Goal: Task Accomplishment & Management: Use online tool/utility

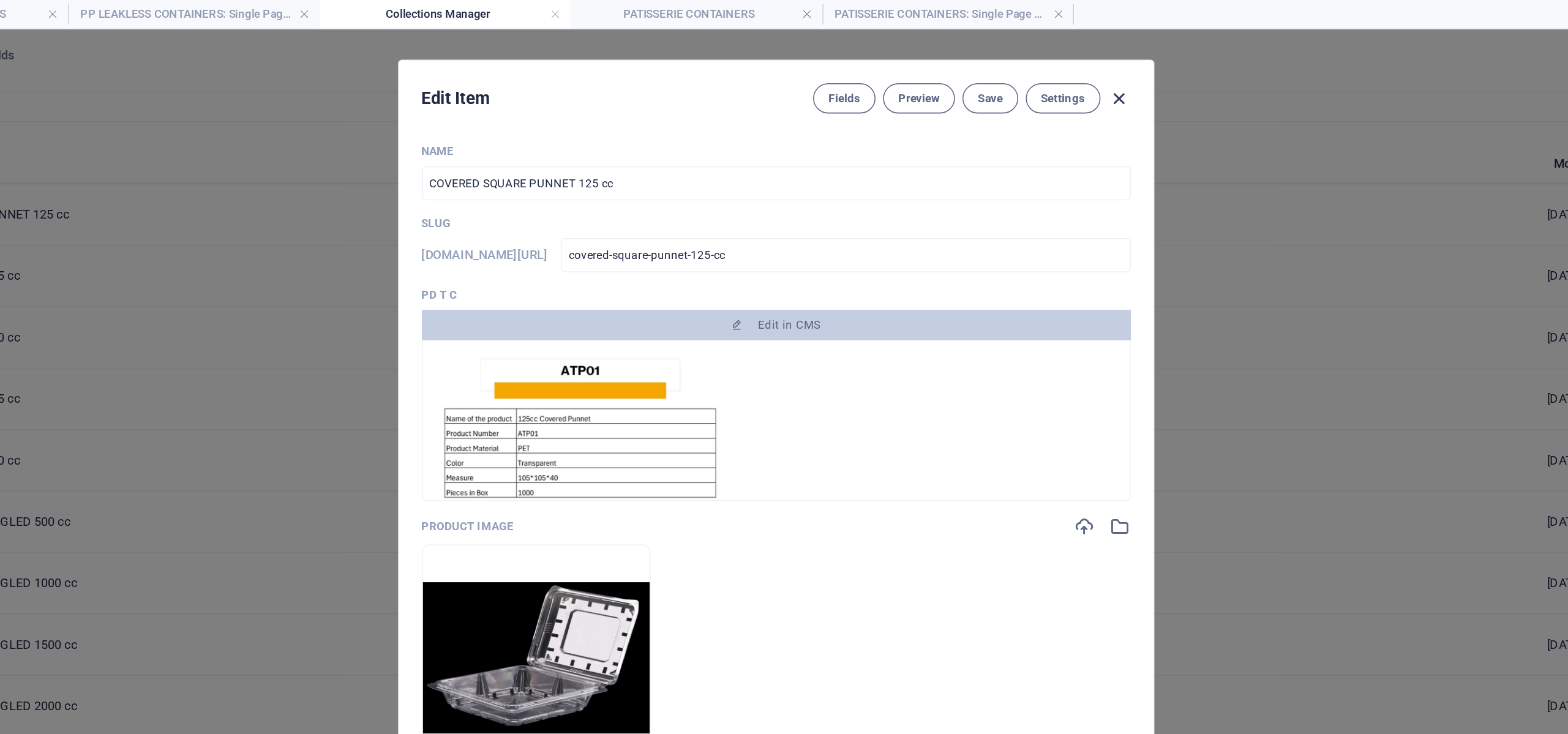
click at [1004, 65] on icon "button" at bounding box center [1006, 64] width 14 height 14
type input "covered-square-punnet-125-cc"
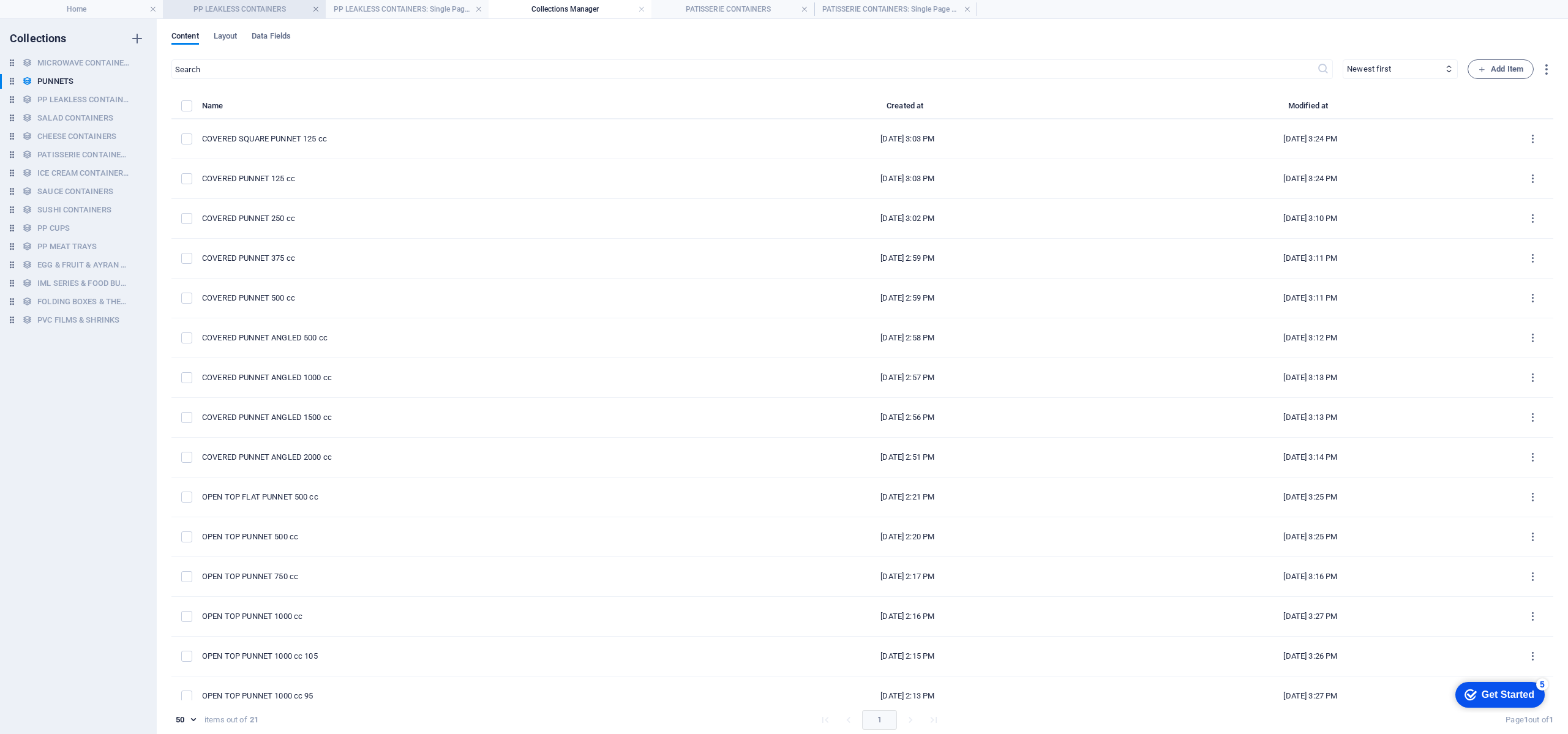
drag, startPoint x: 581, startPoint y: 56, endPoint x: 317, endPoint y: 9, distance: 268.2
click at [317, 9] on link at bounding box center [315, 10] width 7 height 12
click at [475, 9] on link at bounding box center [478, 10] width 7 height 12
click at [317, 9] on link at bounding box center [315, 10] width 7 height 12
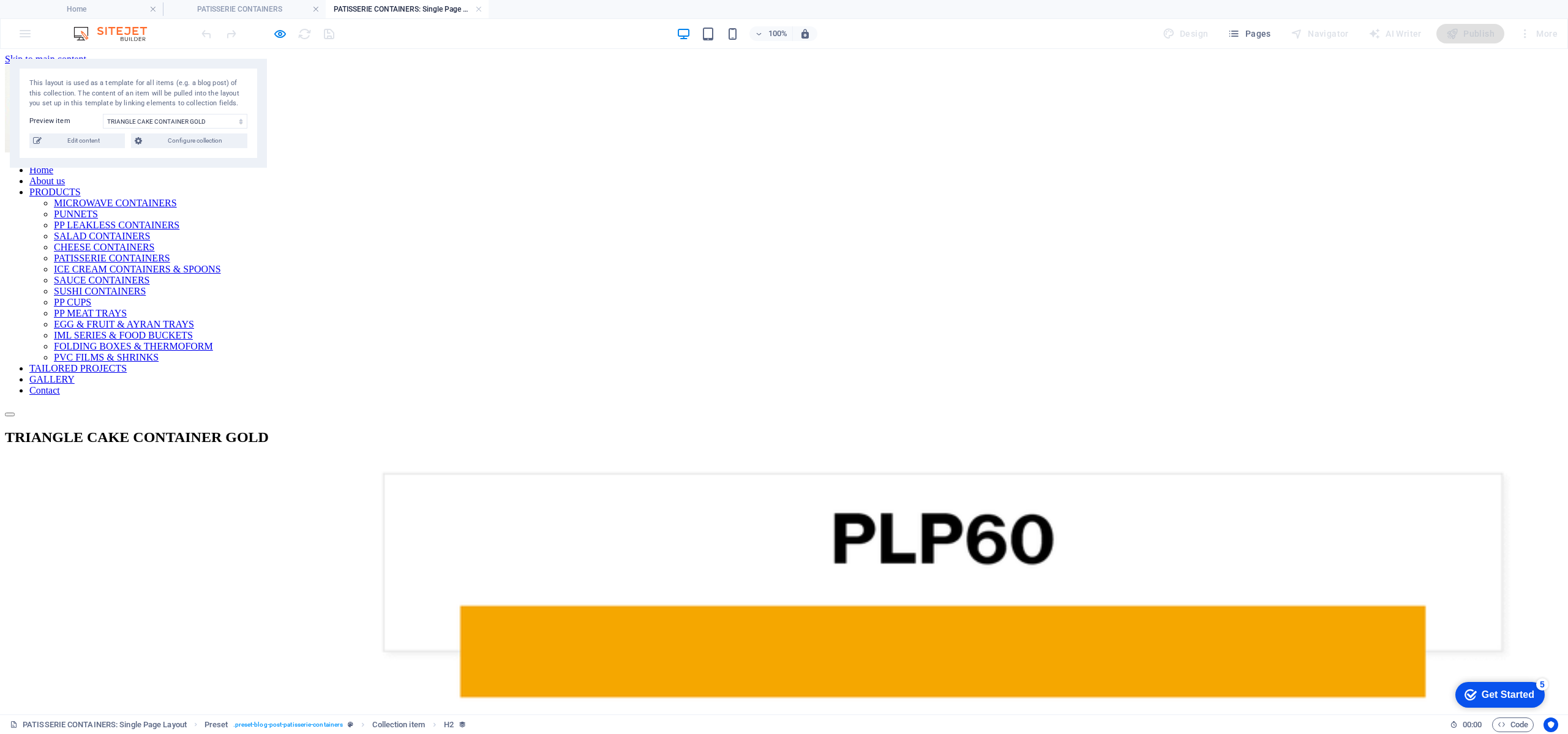
click at [317, 9] on link at bounding box center [315, 10] width 7 height 12
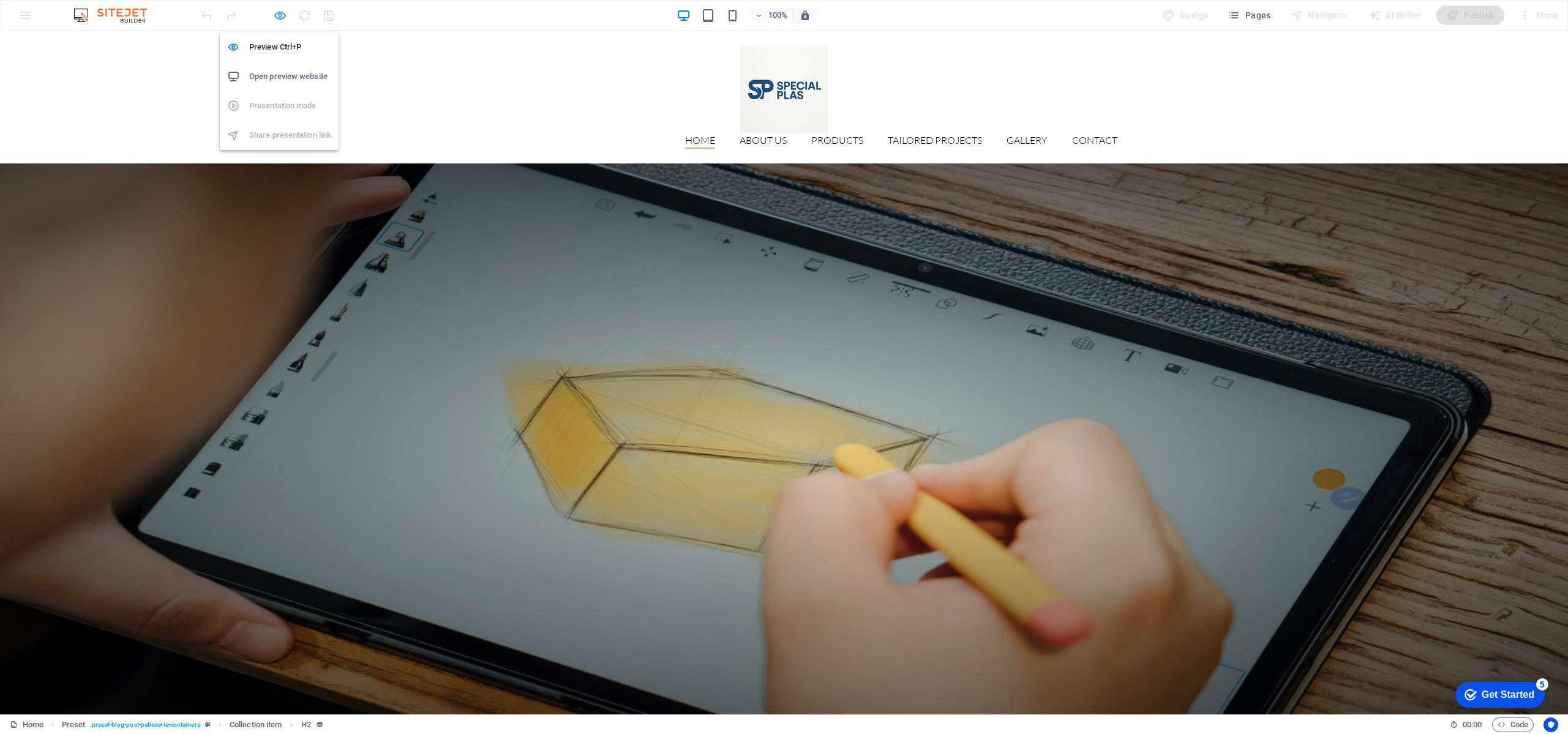
click at [282, 14] on icon "button" at bounding box center [280, 16] width 14 height 14
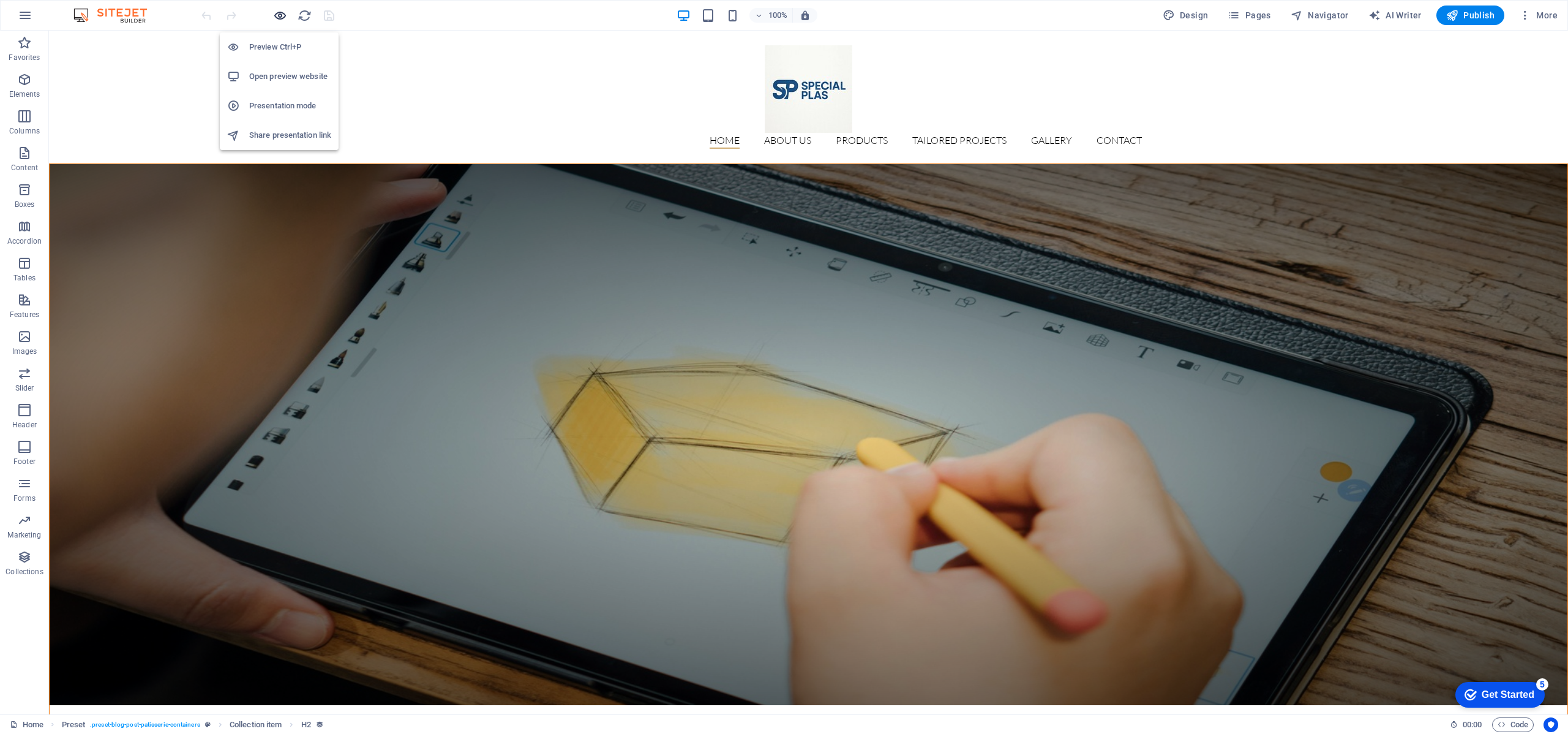
click at [282, 14] on icon "button" at bounding box center [280, 16] width 14 height 14
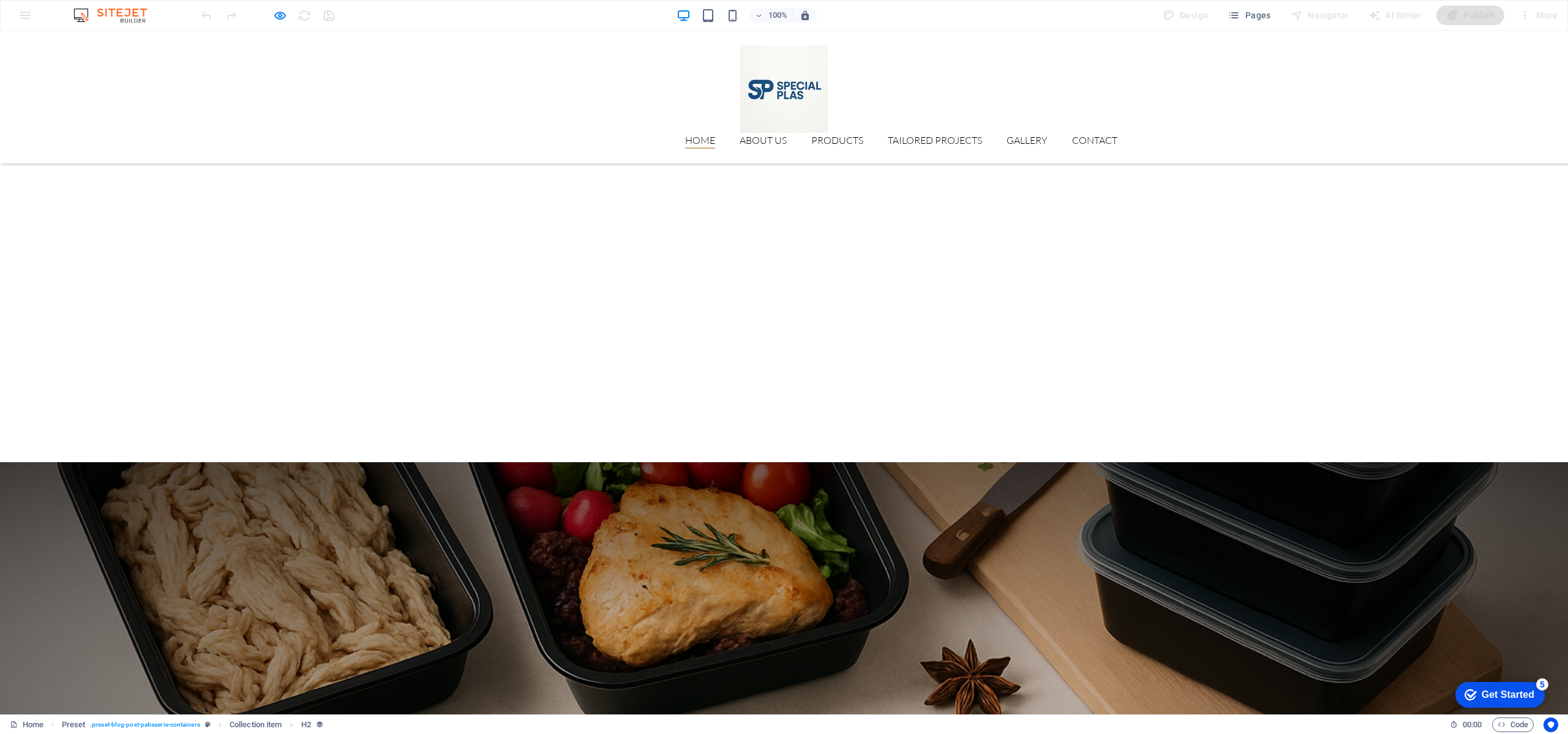
scroll to position [2112, 0]
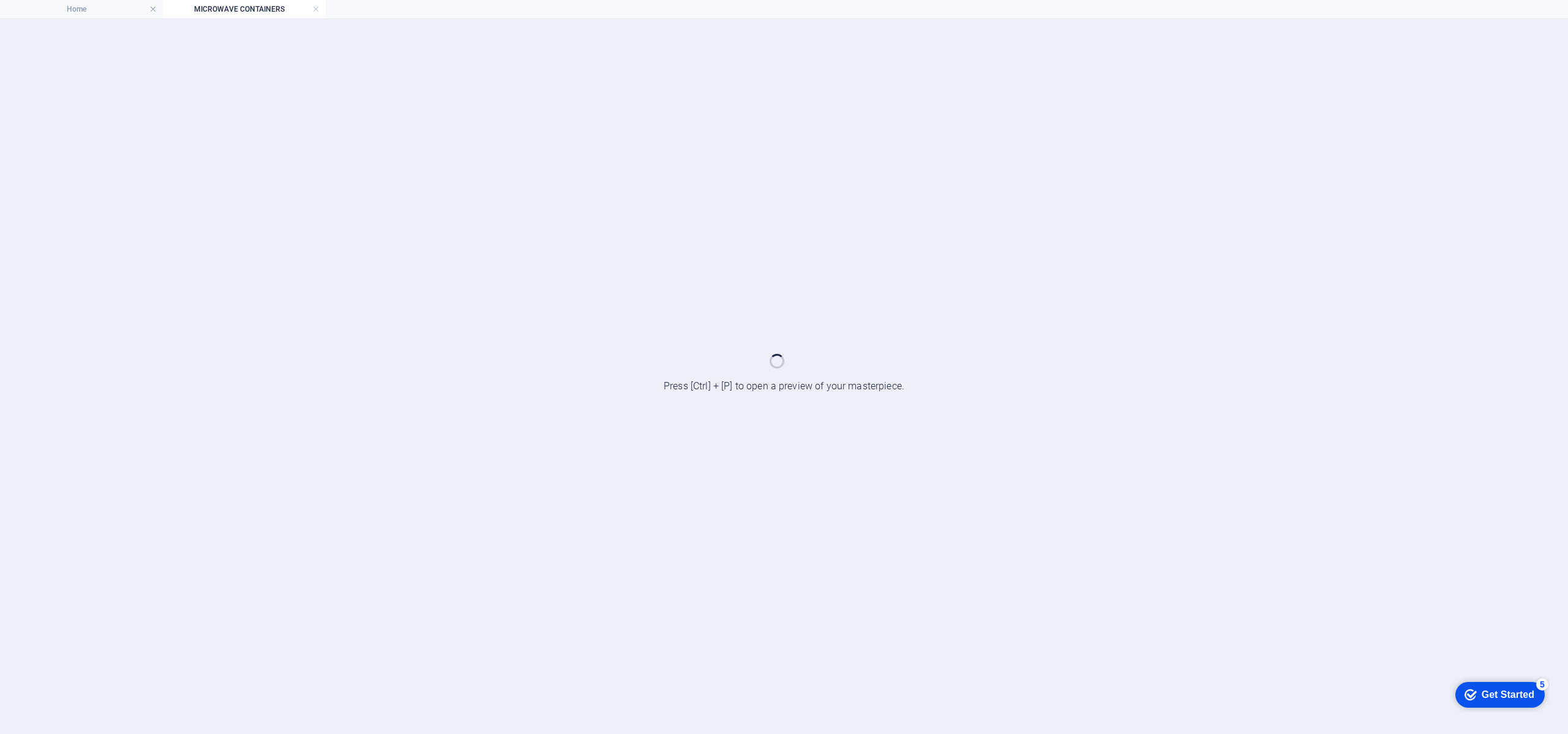
scroll to position [0, 0]
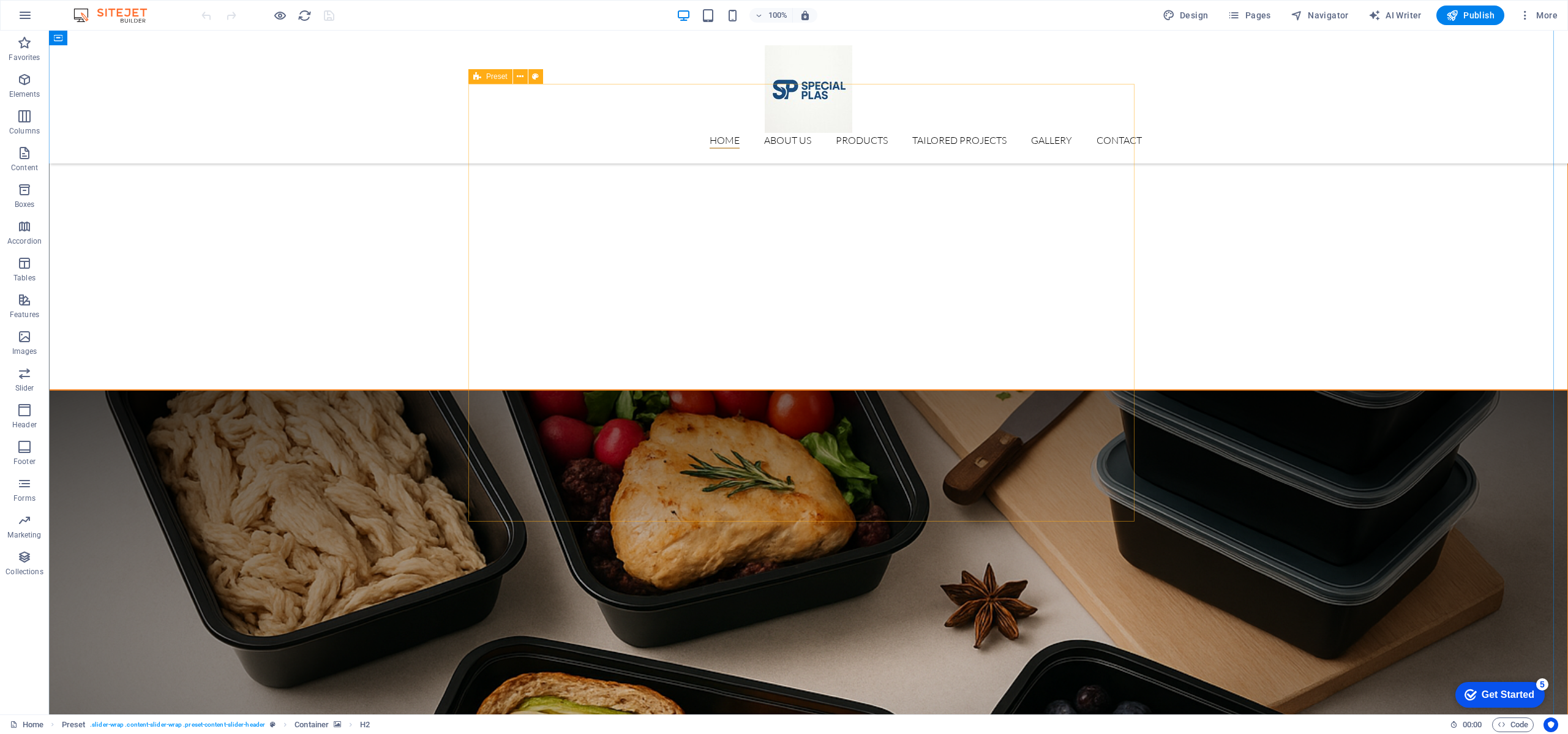
scroll to position [1837, 0]
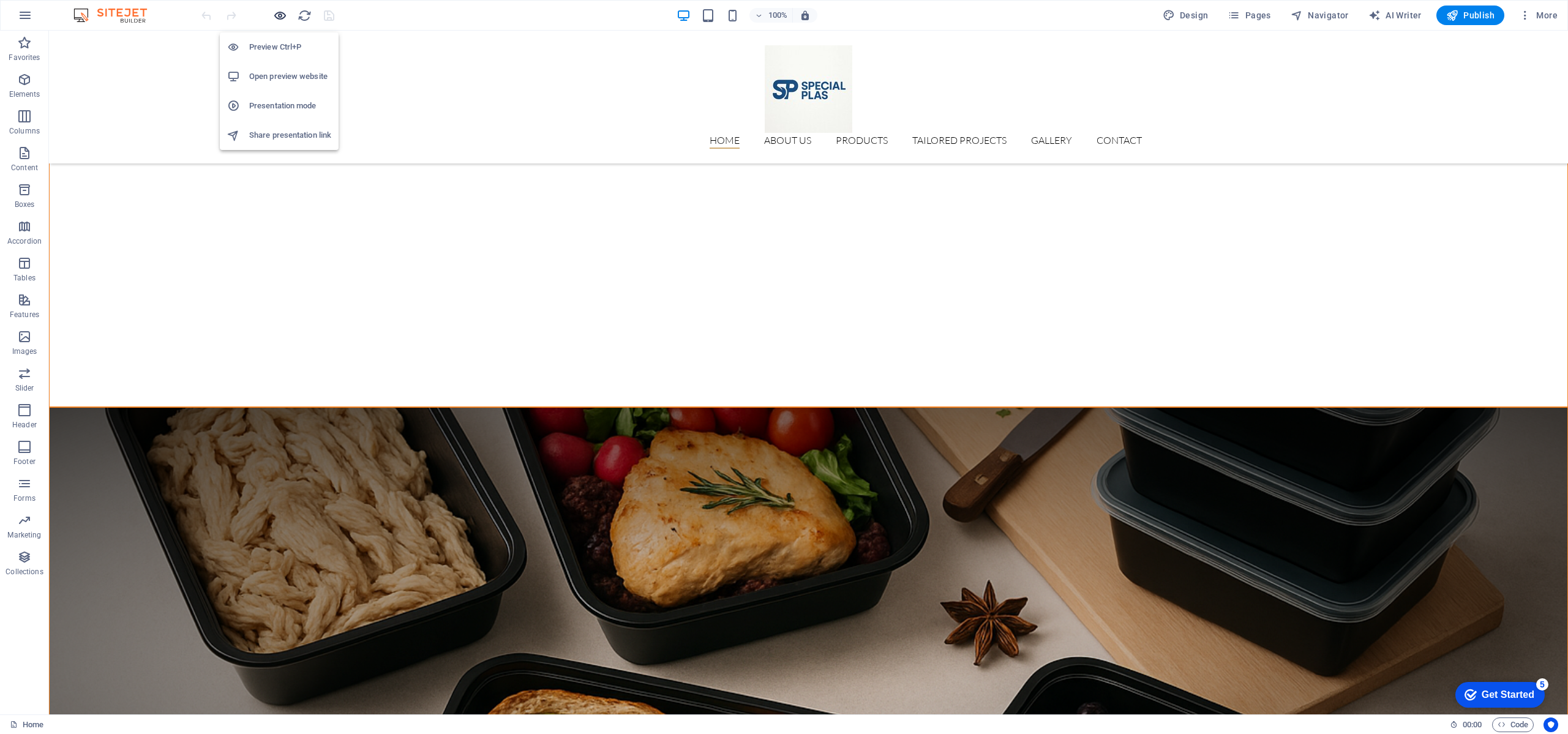
click at [284, 15] on icon "button" at bounding box center [280, 16] width 14 height 14
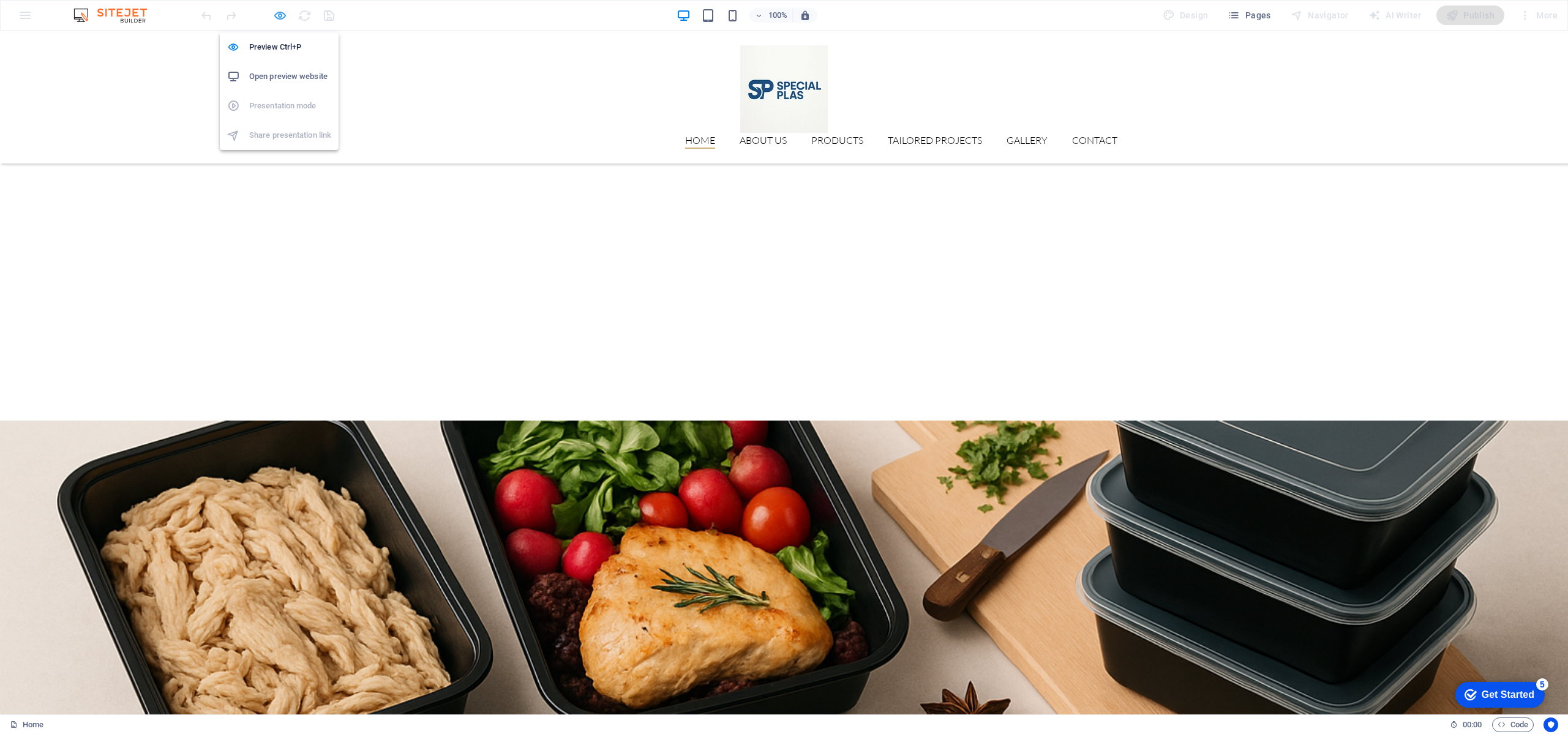
click at [284, 15] on icon "button" at bounding box center [280, 16] width 14 height 14
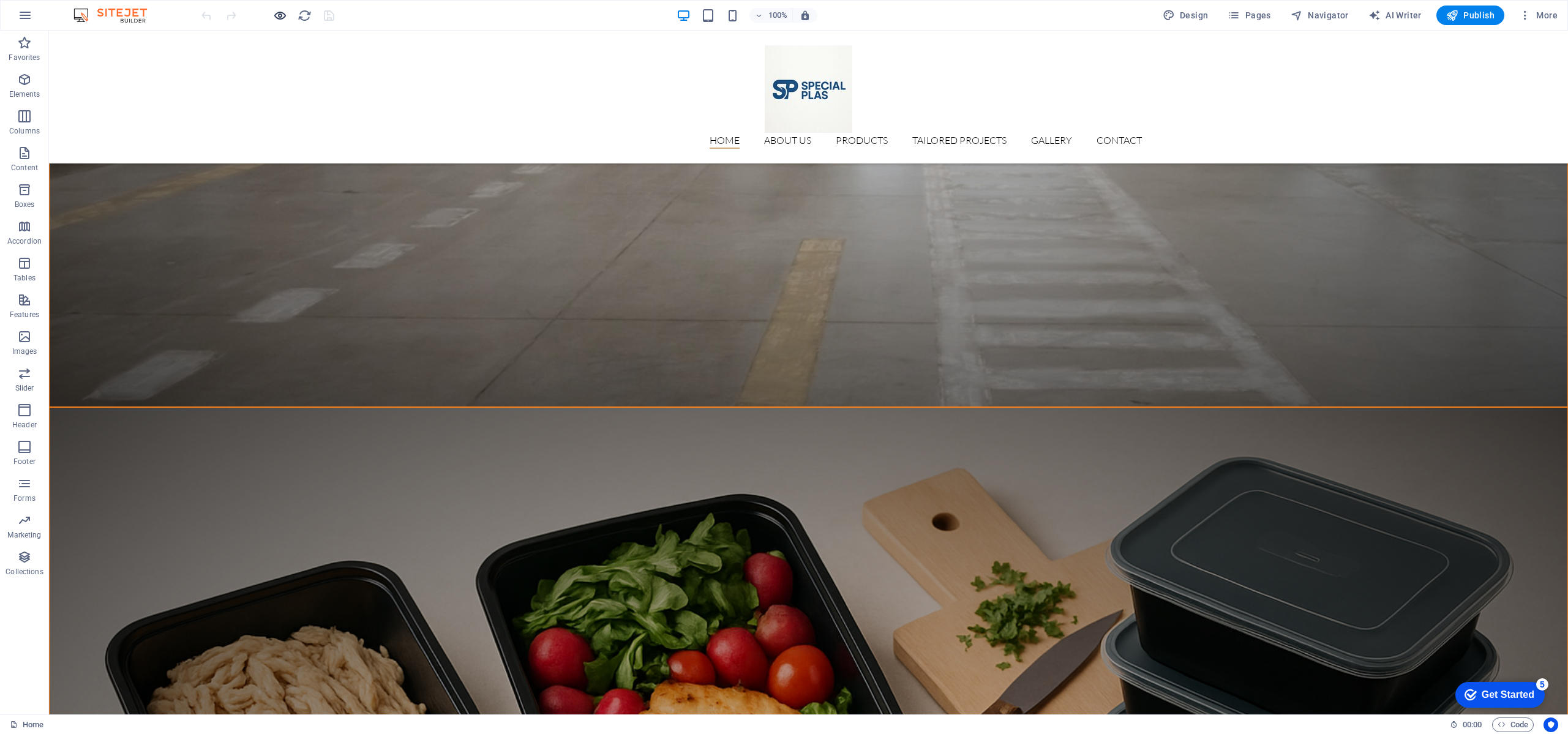
click at [282, 14] on icon "button" at bounding box center [280, 16] width 14 height 14
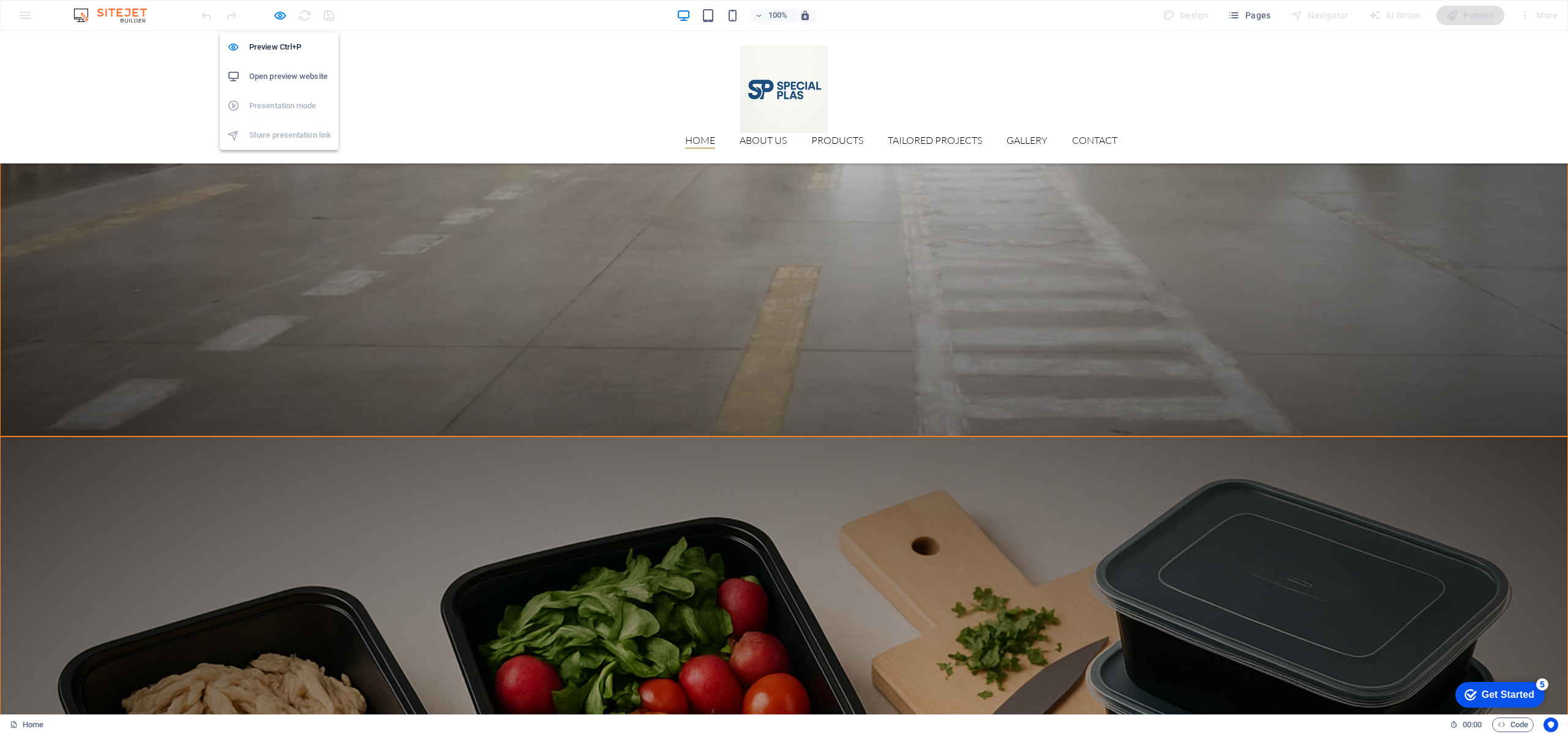
scroll to position [1879, 0]
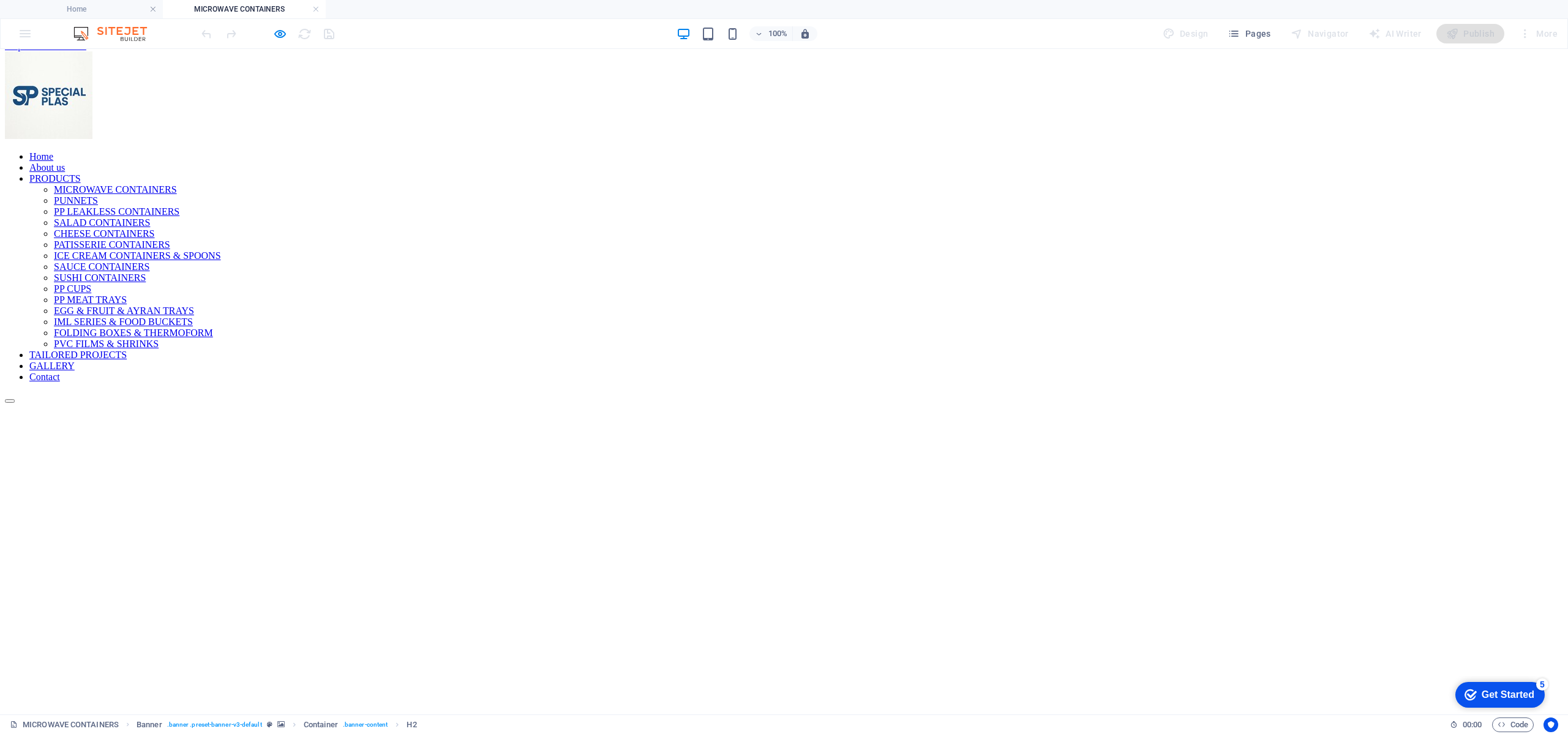
scroll to position [0, 0]
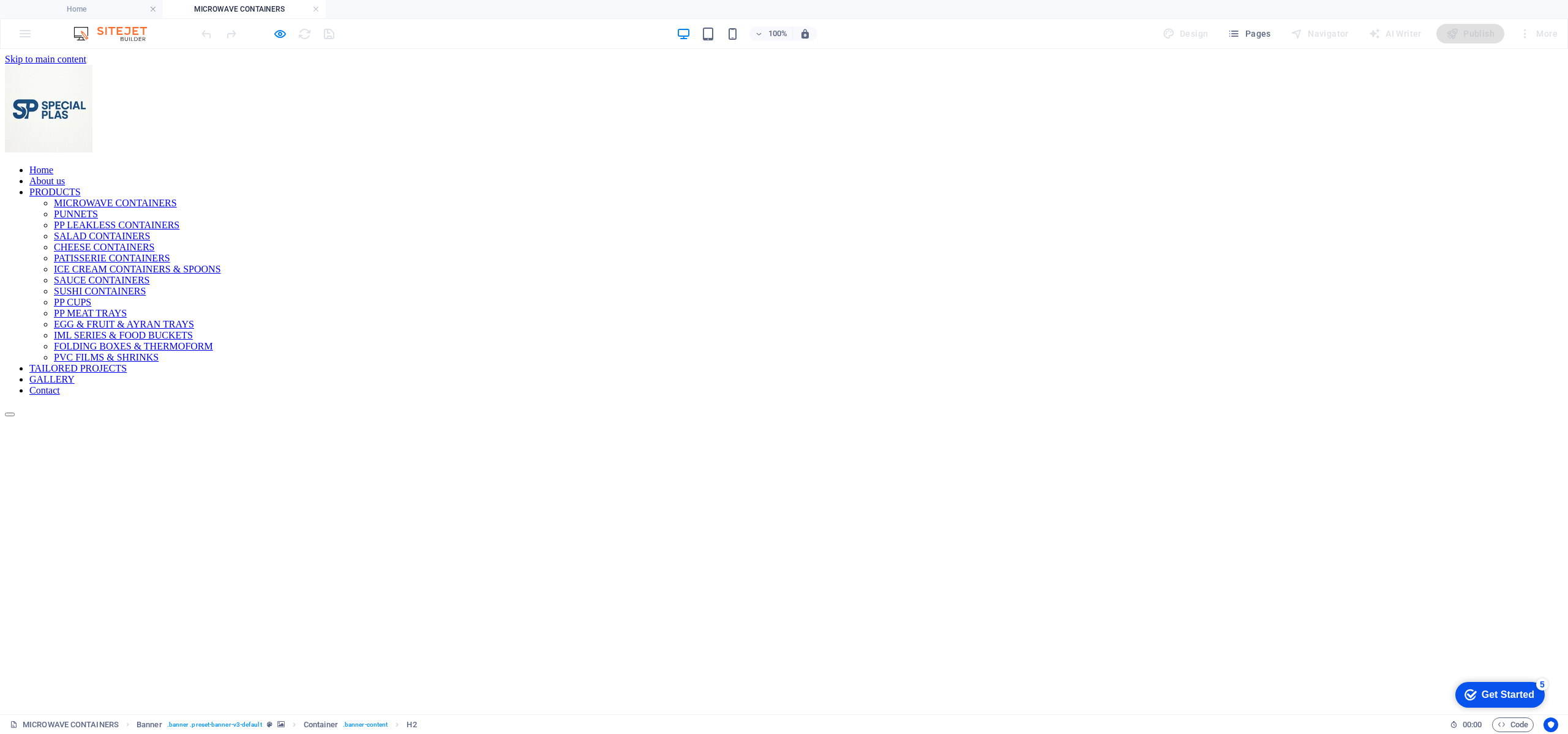
click at [317, 7] on link at bounding box center [315, 10] width 7 height 12
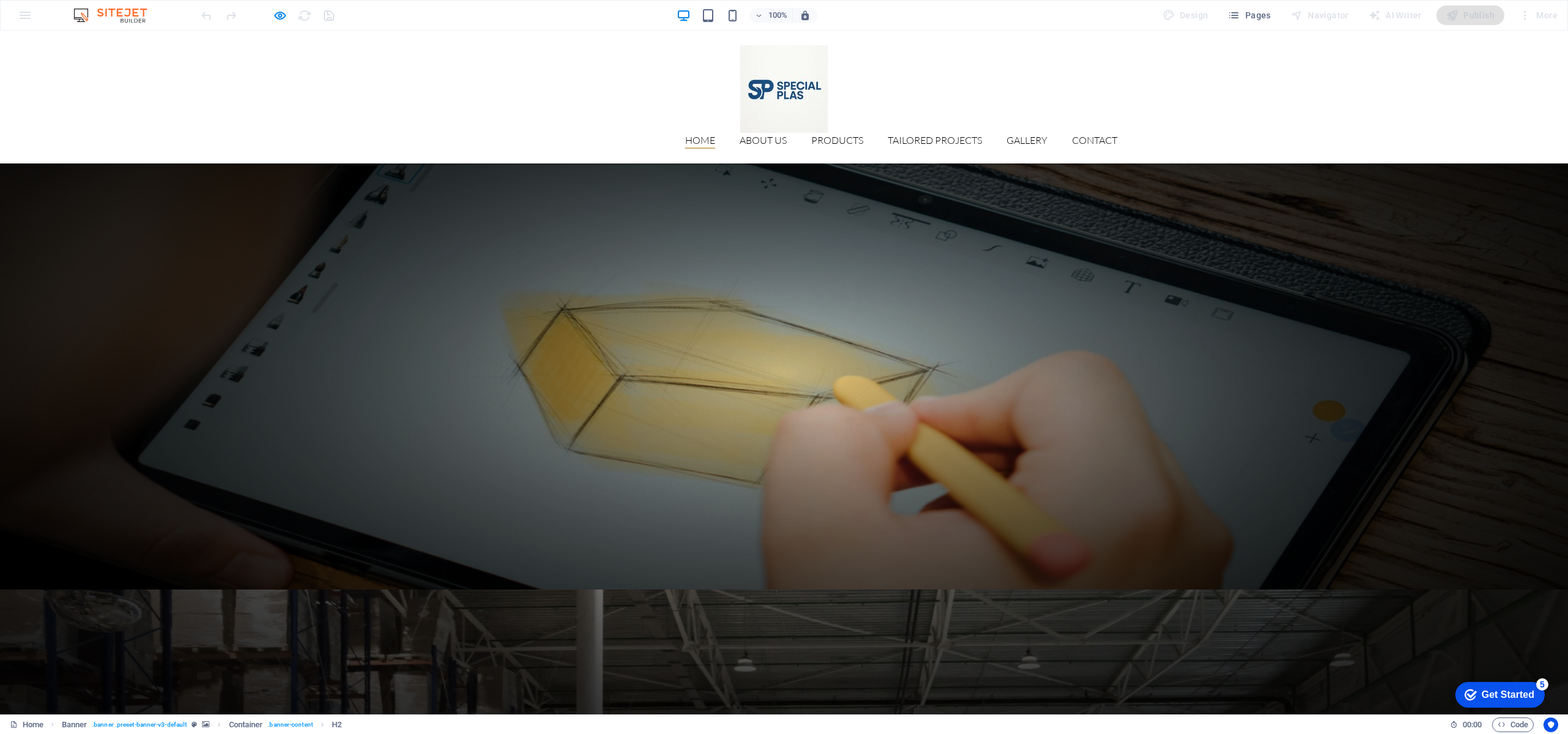
scroll to position [1879, 0]
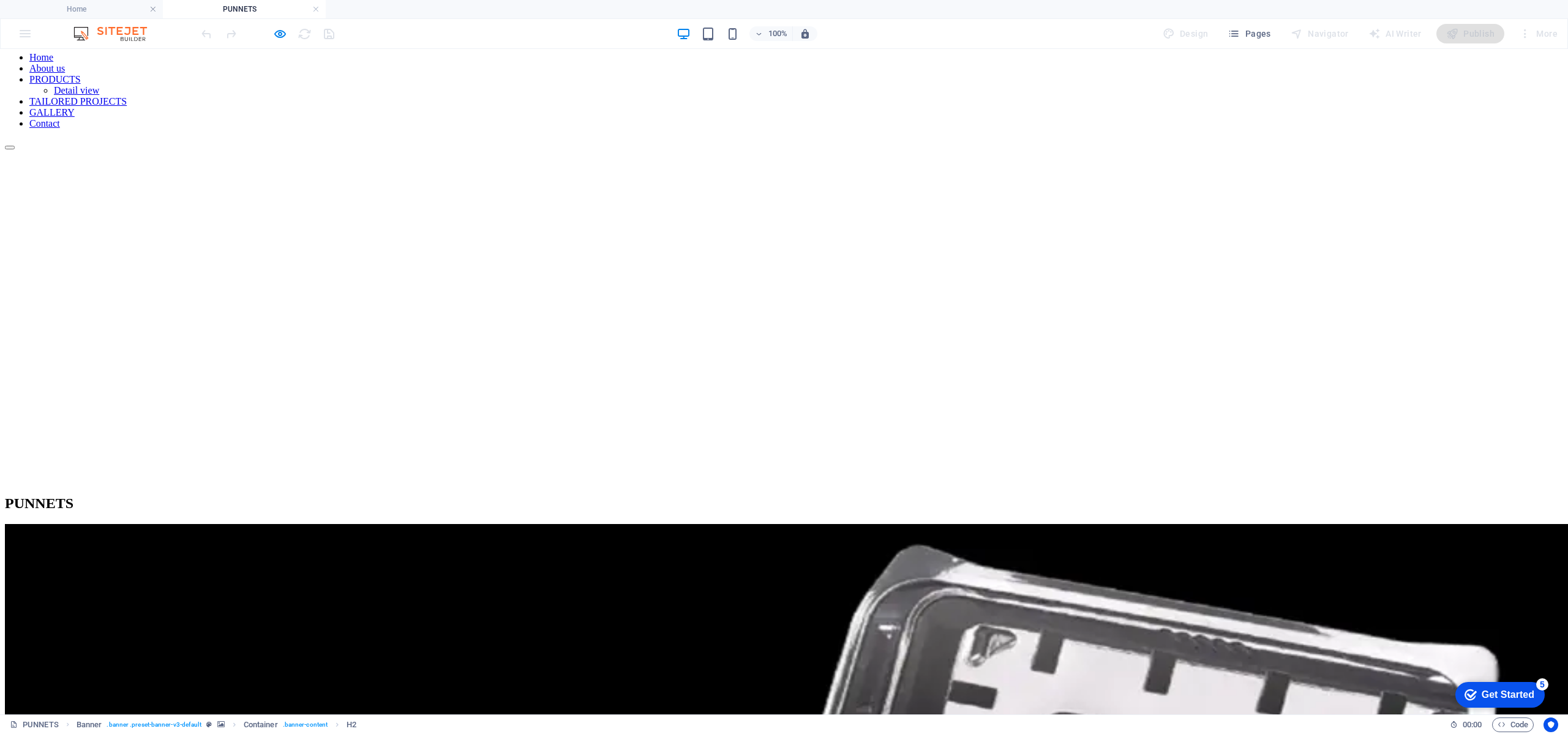
scroll to position [0, 0]
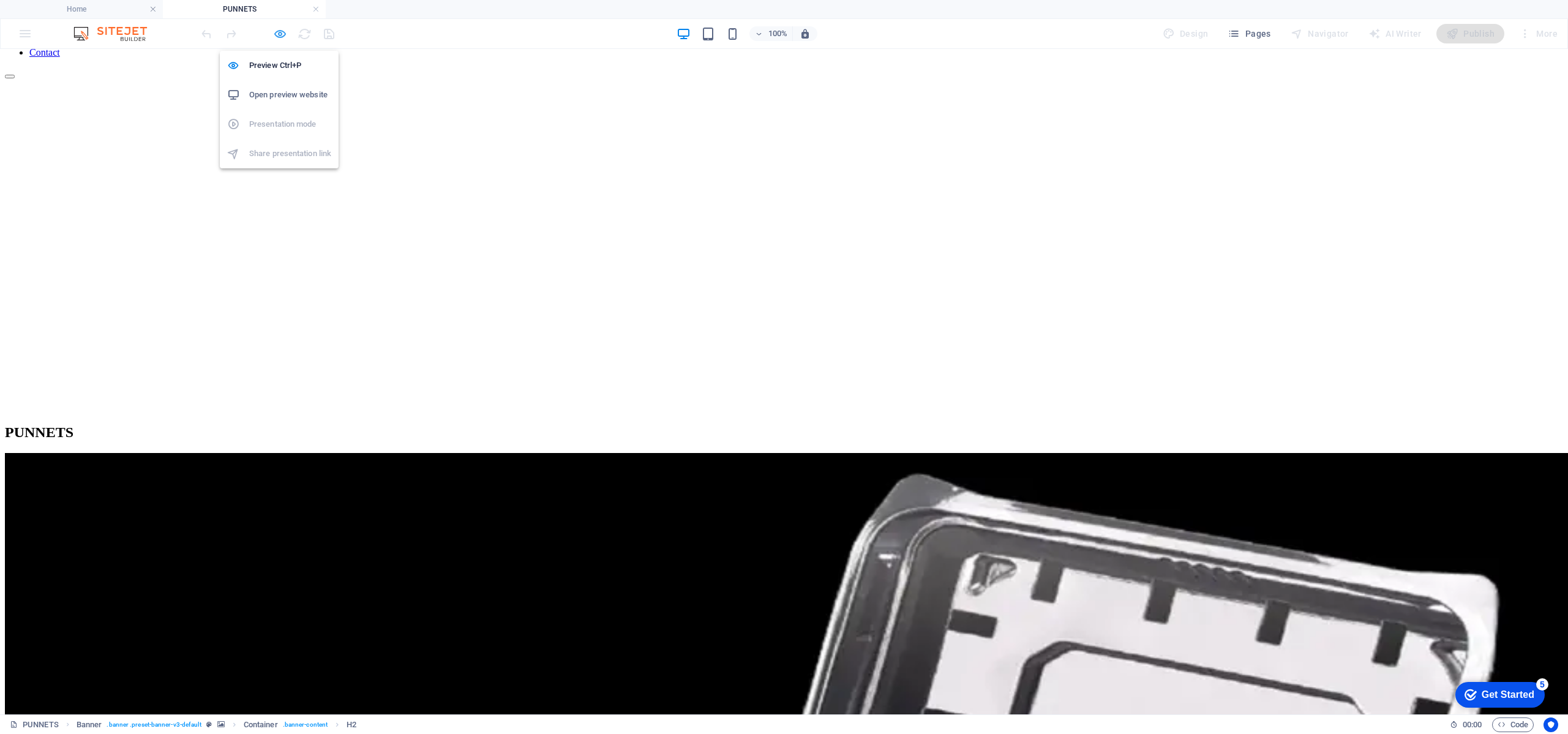
click at [283, 33] on icon "button" at bounding box center [280, 34] width 14 height 14
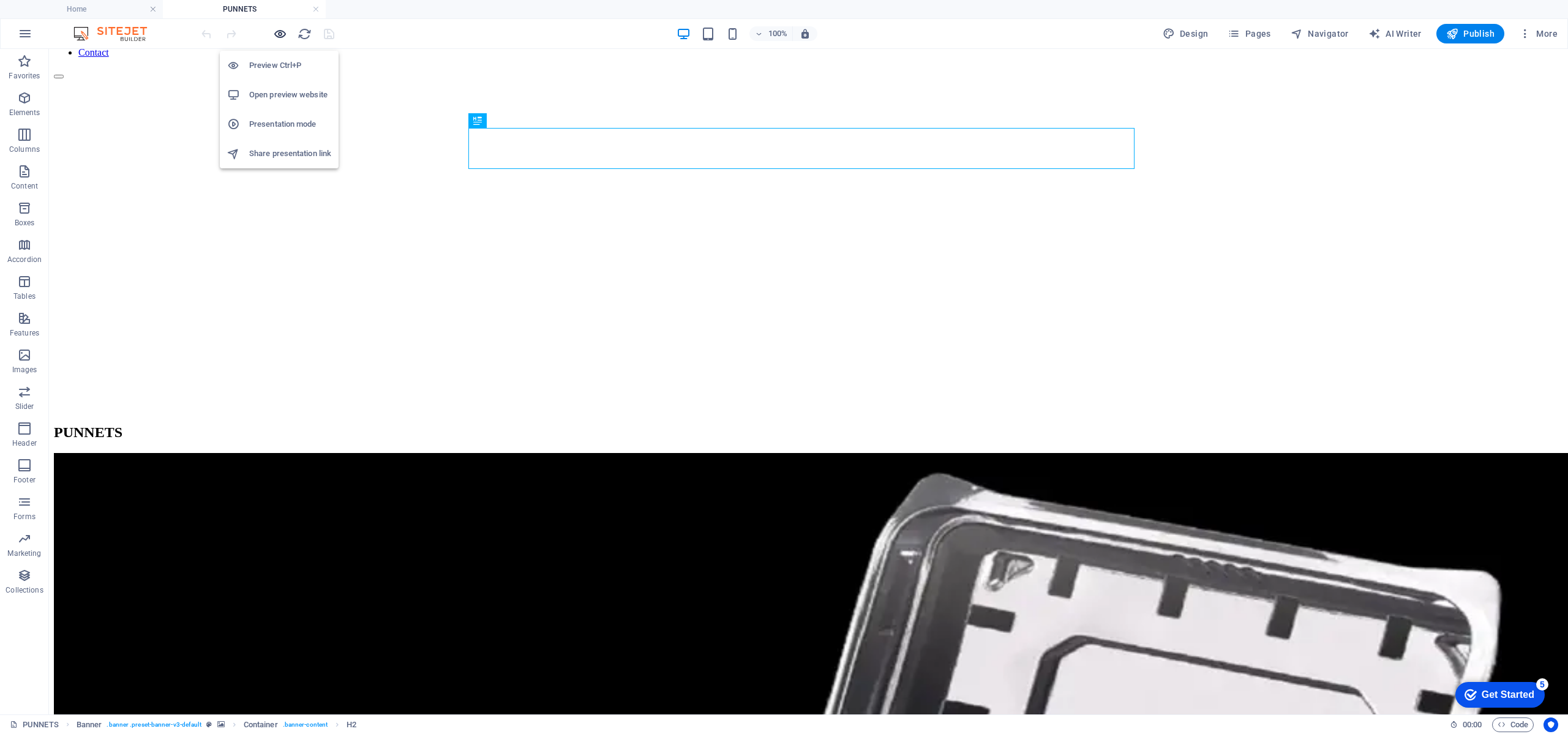
click at [280, 33] on icon "button" at bounding box center [280, 34] width 14 height 14
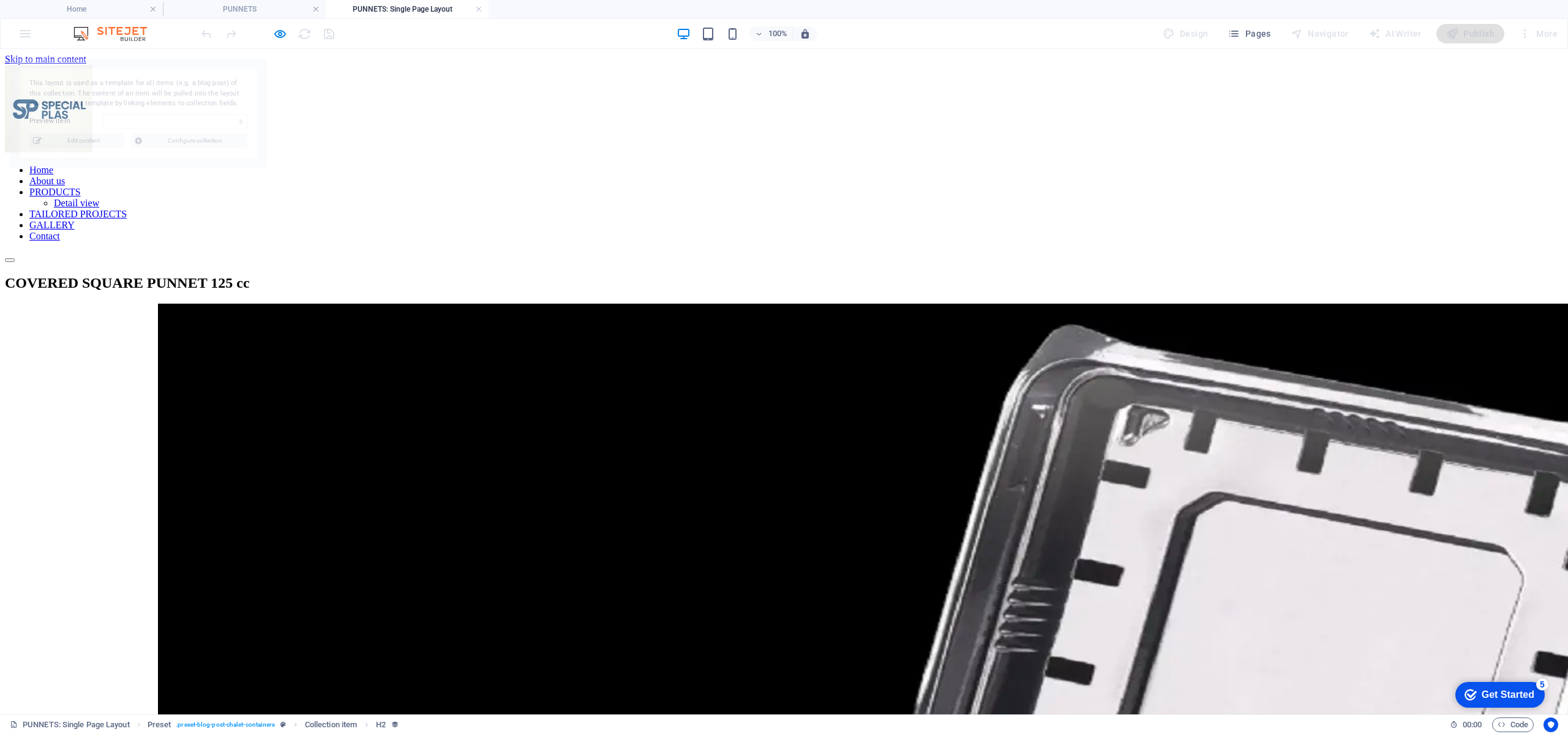
select select "68988aaeb4e2cd5f7c01dcaa"
click at [480, 13] on link at bounding box center [478, 10] width 7 height 12
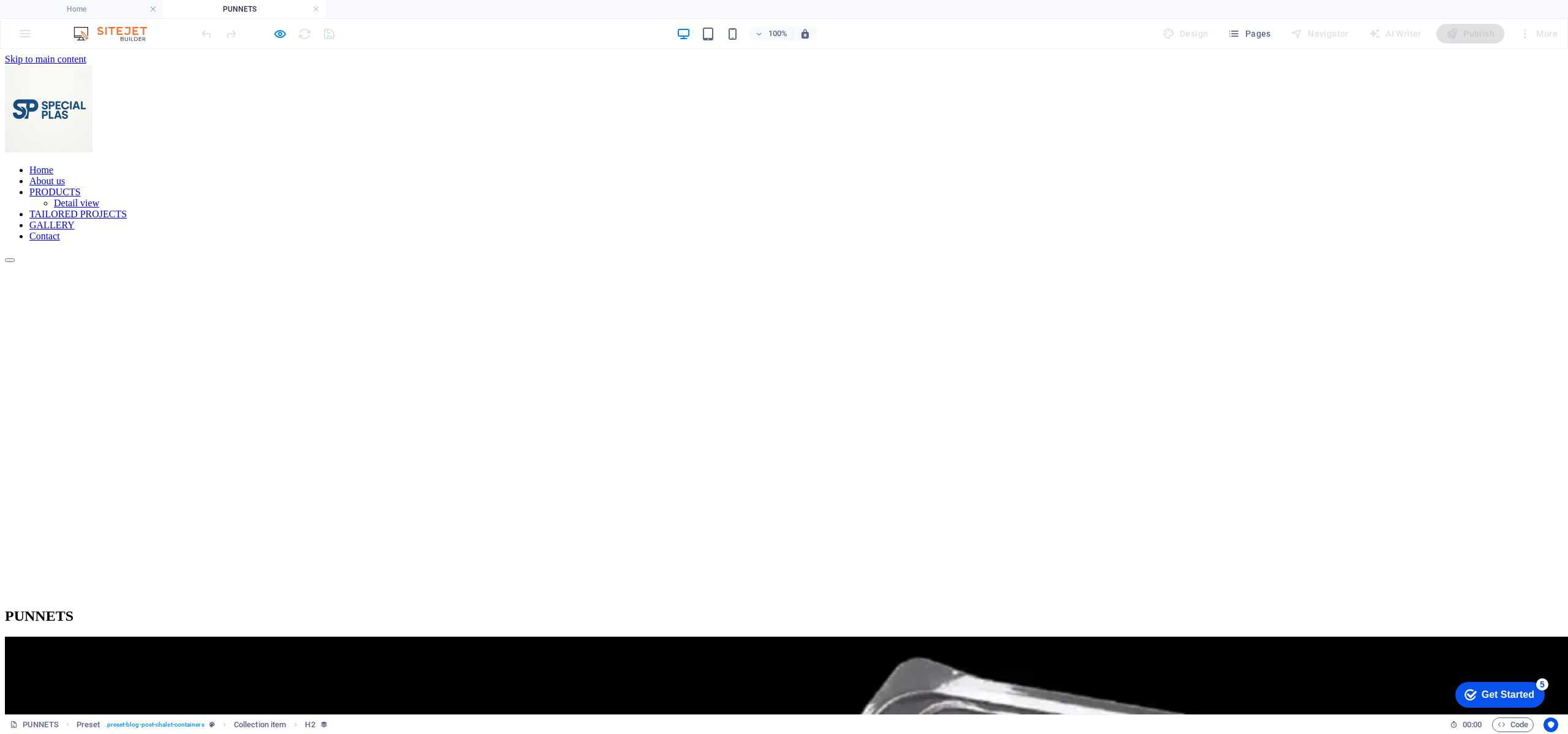
scroll to position [184, 0]
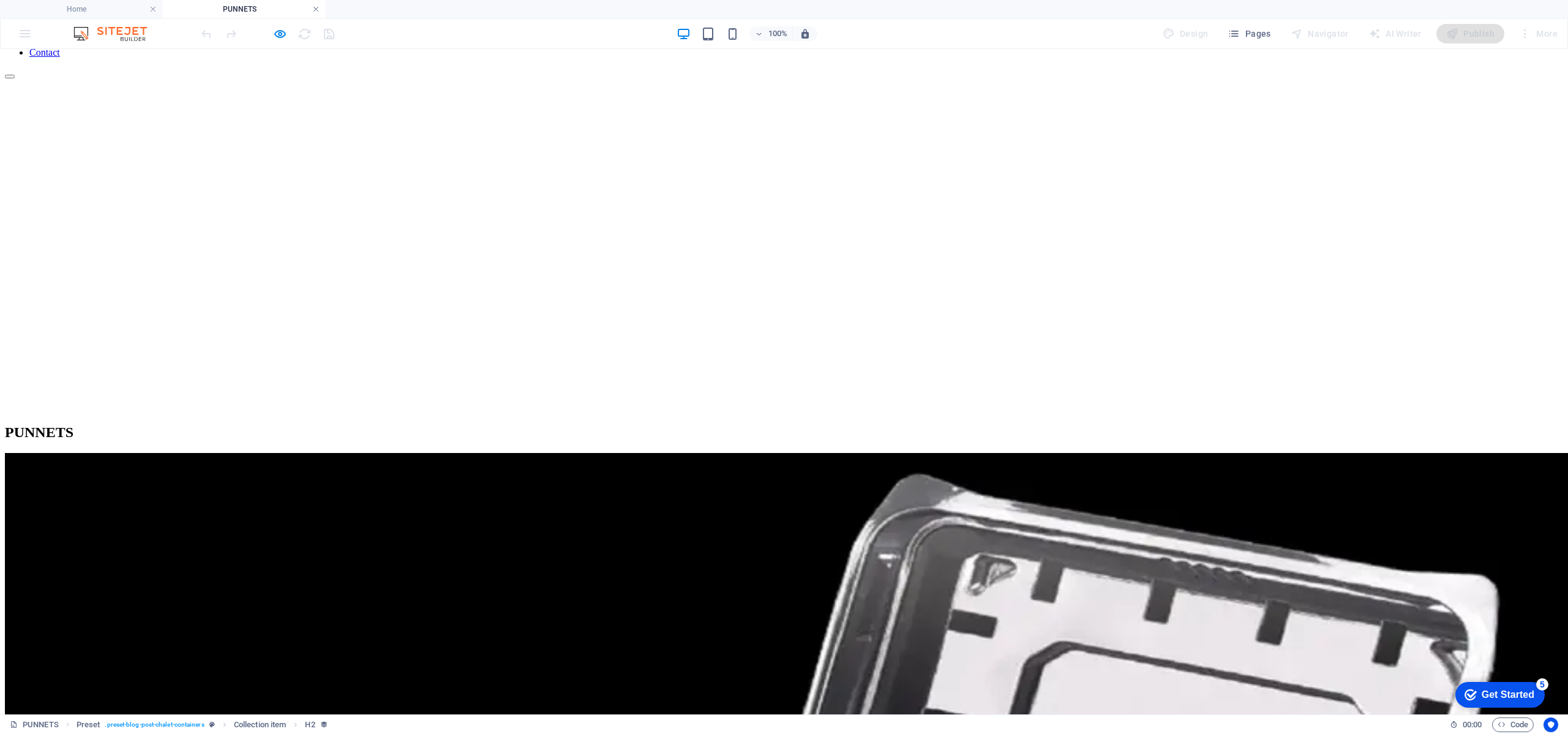
click at [315, 9] on link at bounding box center [315, 10] width 7 height 12
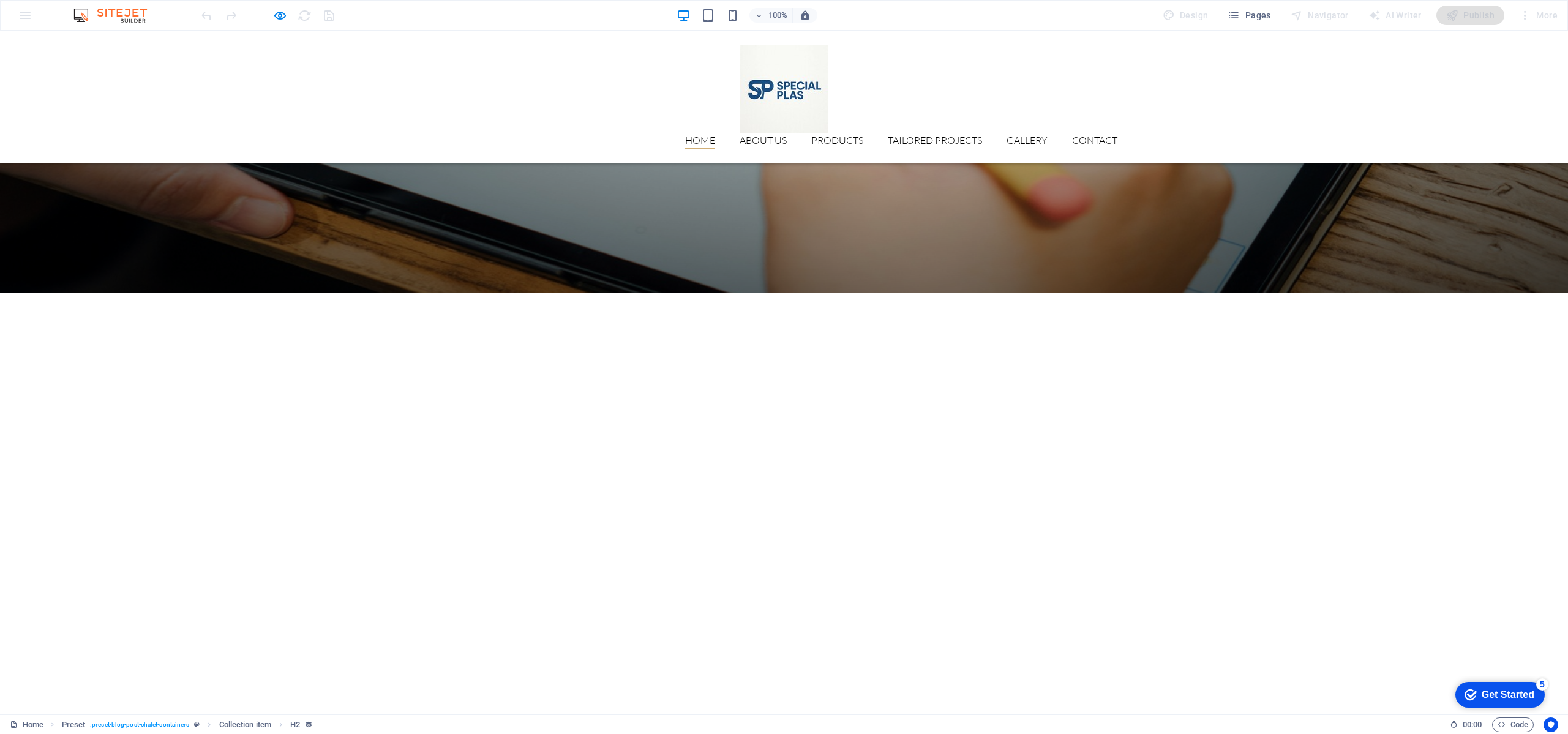
scroll to position [0, 0]
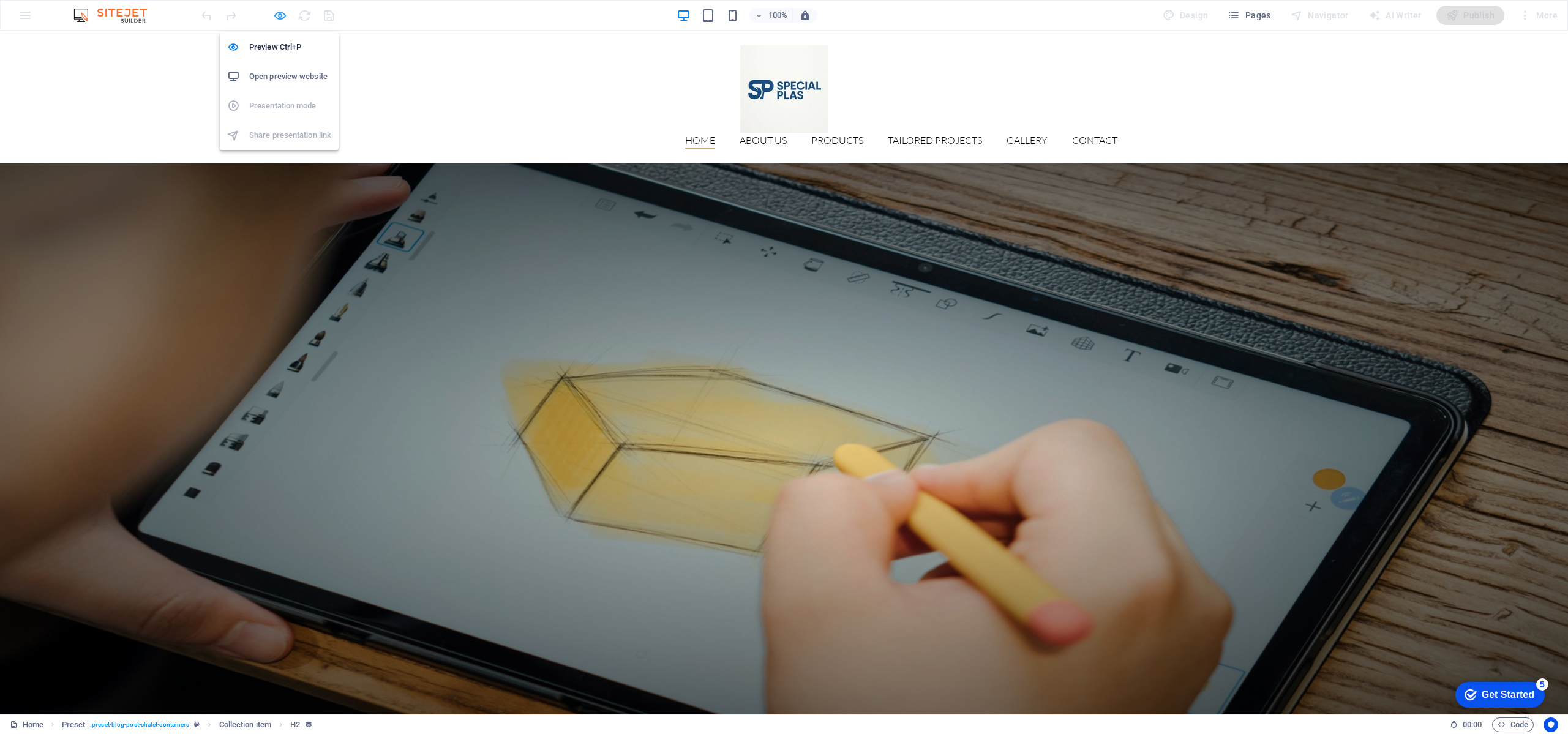
click at [280, 13] on icon "button" at bounding box center [280, 16] width 14 height 14
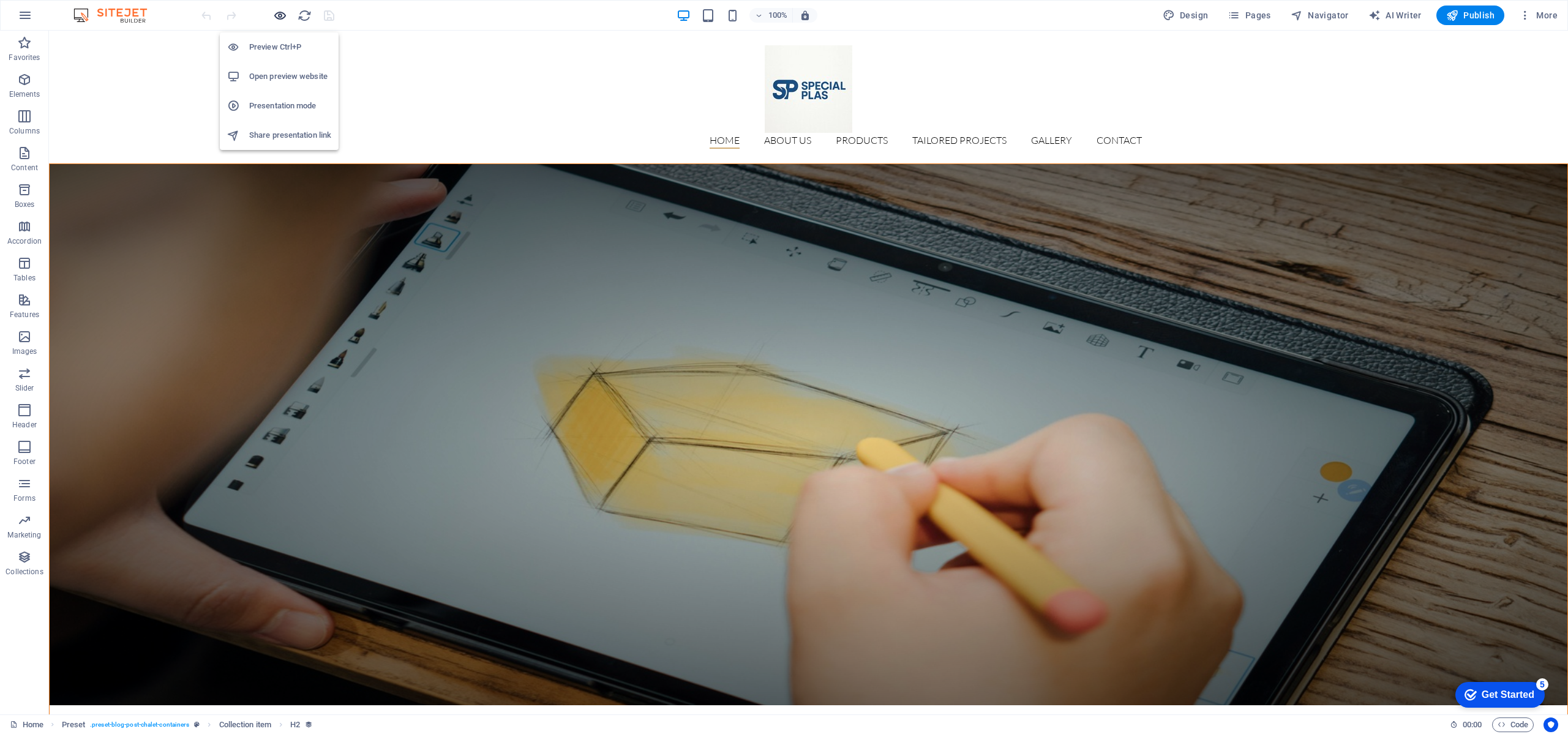
click at [280, 11] on icon "button" at bounding box center [280, 16] width 14 height 14
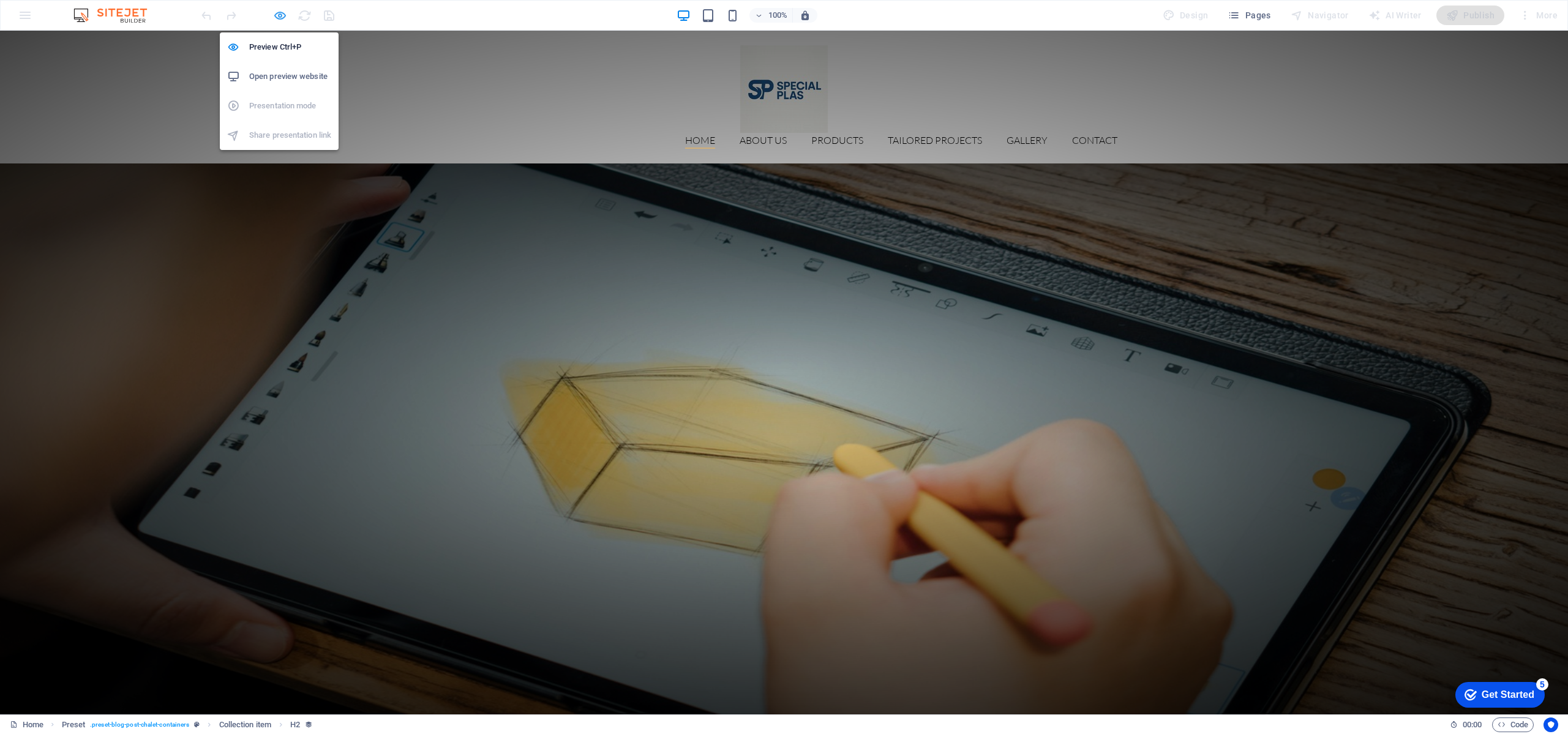
click at [279, 11] on icon "button" at bounding box center [280, 16] width 14 height 14
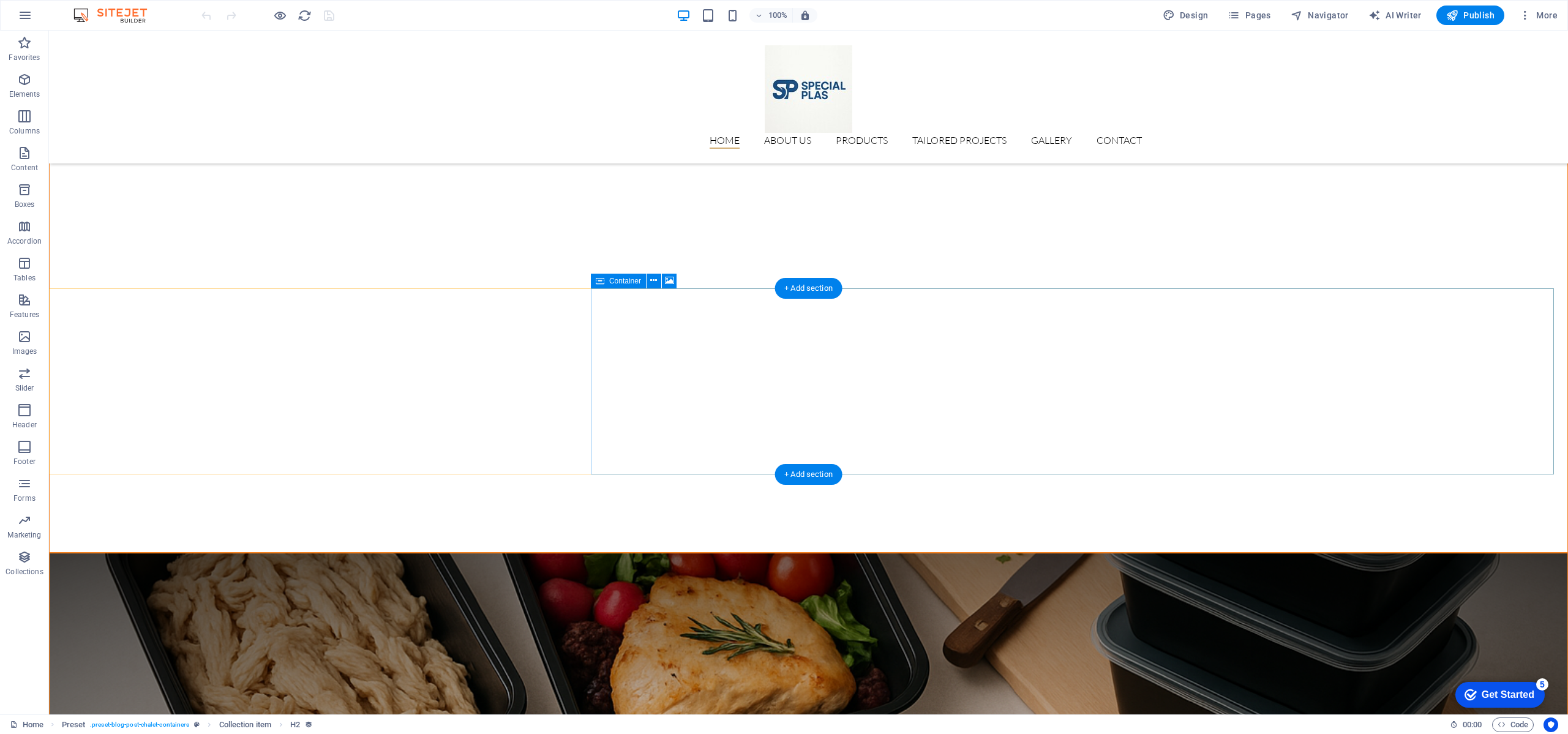
scroll to position [2112, 0]
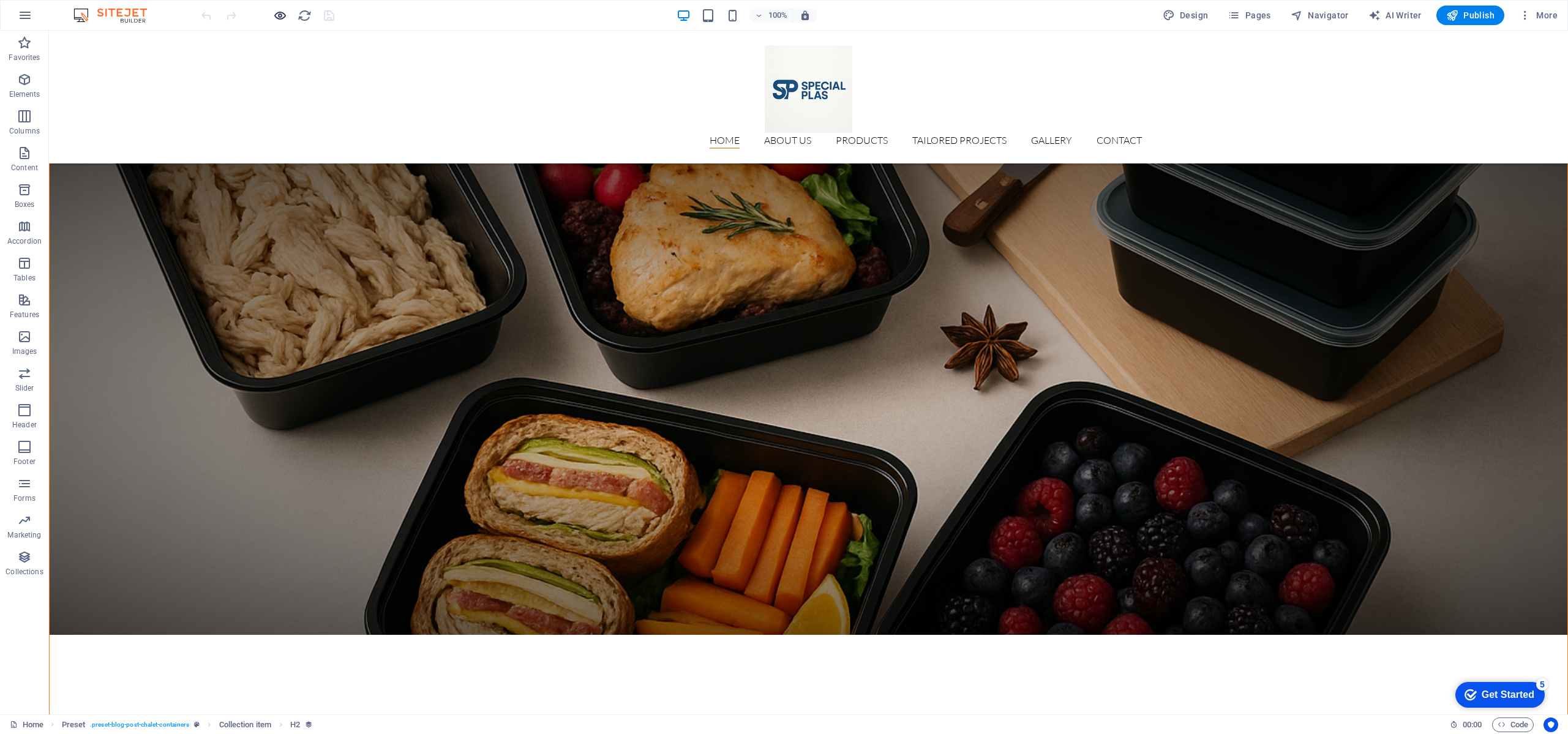
drag, startPoint x: 268, startPoint y: 16, endPoint x: 280, endPoint y: 17, distance: 12.0
click at [268, 16] on div at bounding box center [268, 15] width 137 height 20
click at [280, 17] on icon "button" at bounding box center [280, 16] width 14 height 14
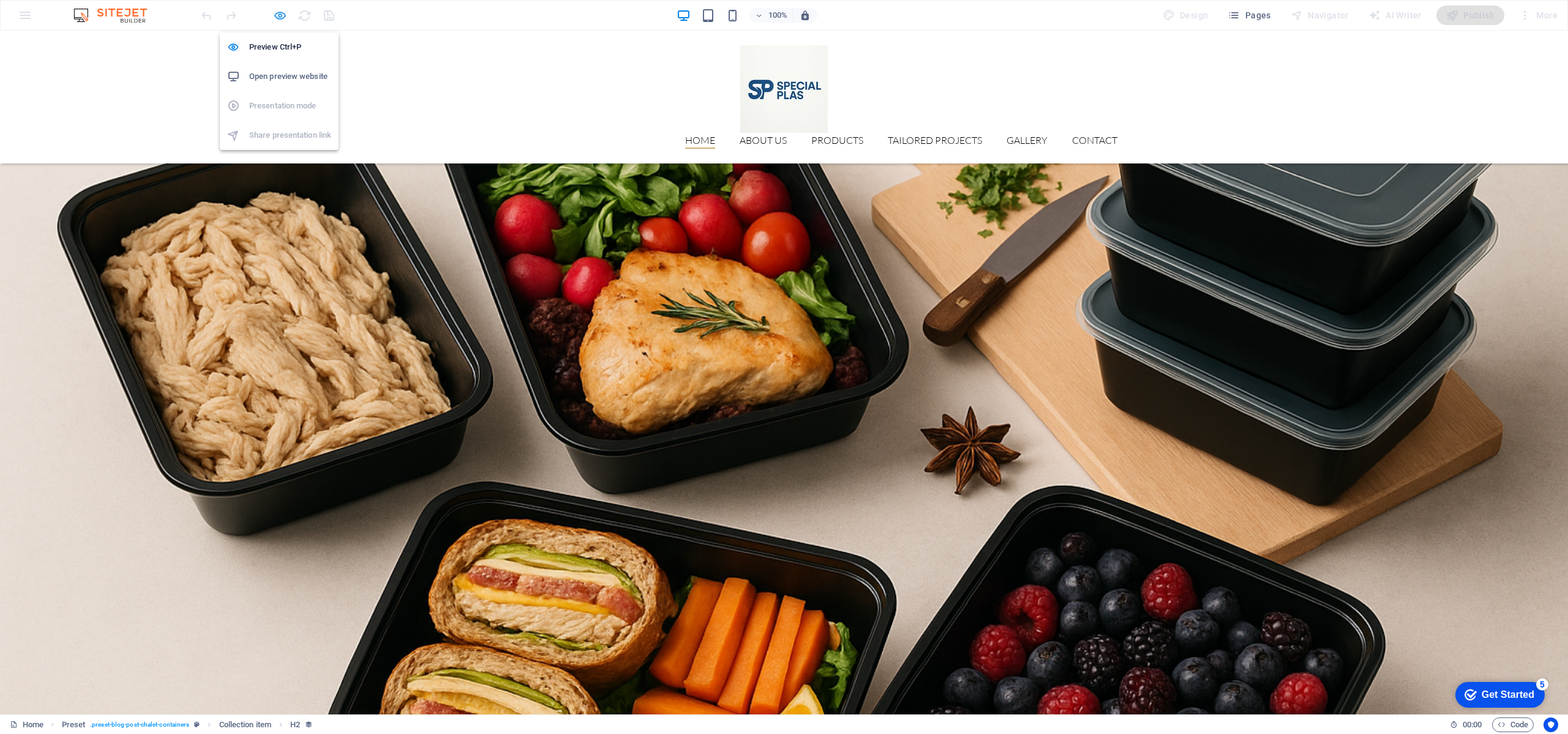
click at [280, 17] on icon "button" at bounding box center [280, 16] width 14 height 14
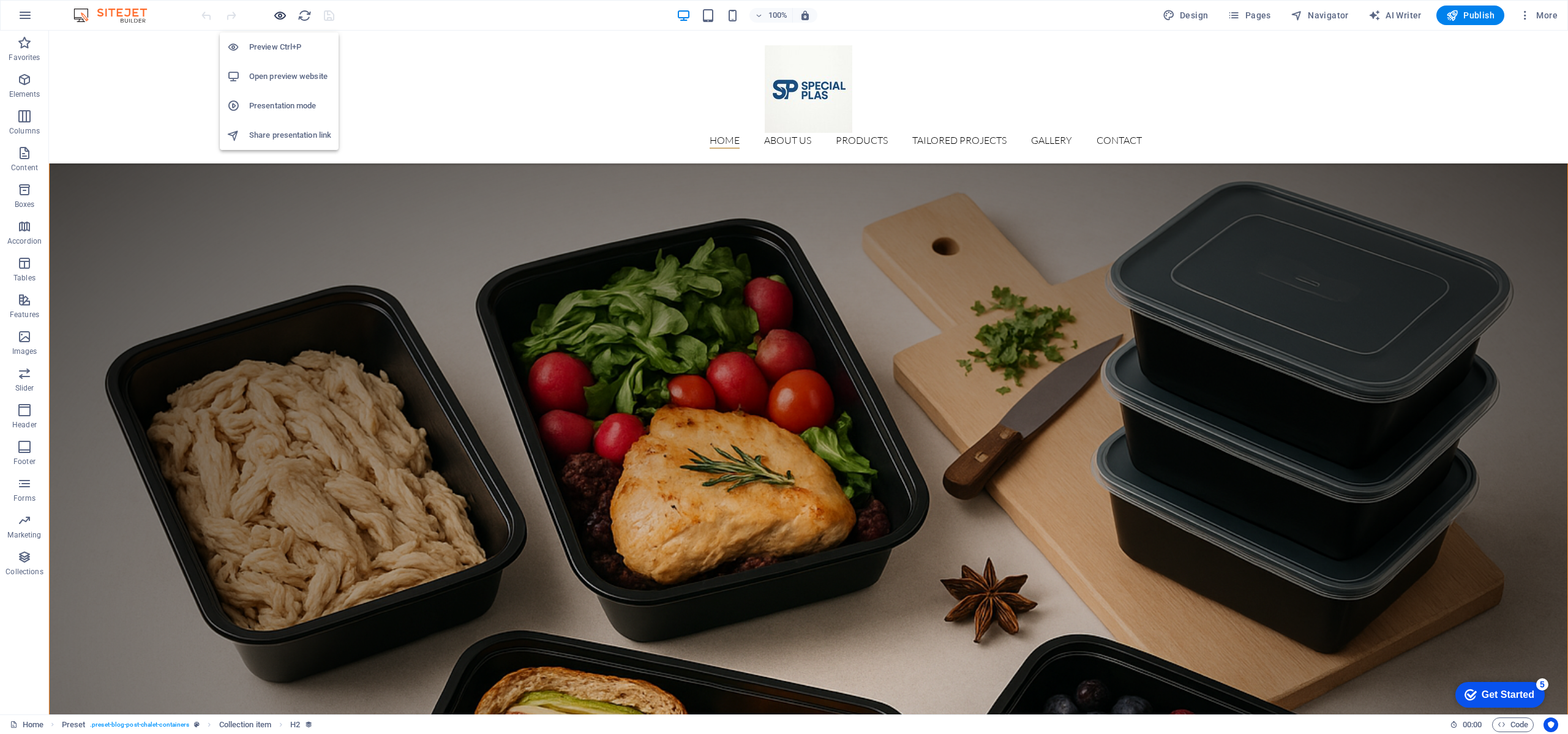
drag, startPoint x: 275, startPoint y: 17, endPoint x: 306, endPoint y: 82, distance: 72.0
click at [276, 17] on icon "button" at bounding box center [280, 16] width 14 height 14
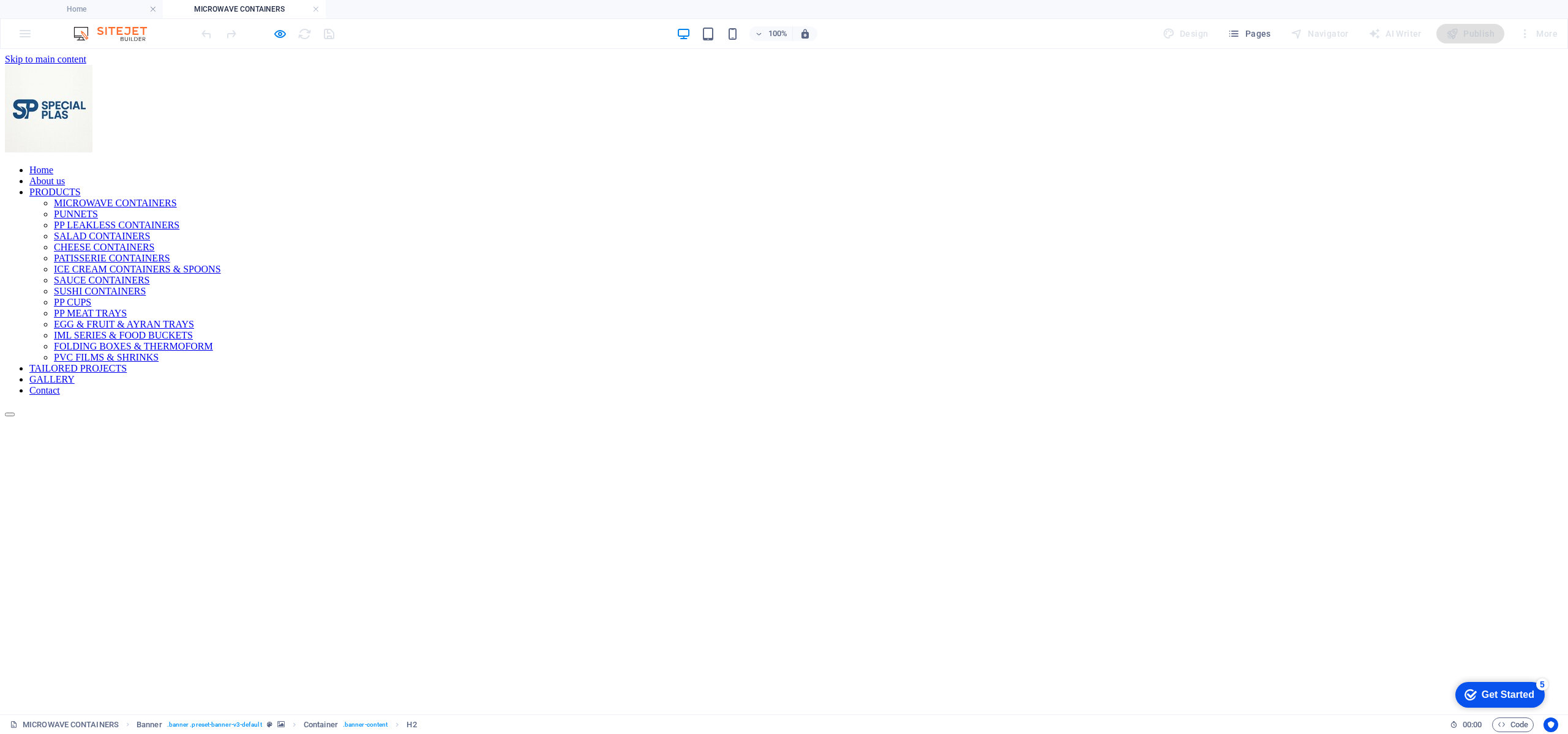
scroll to position [0, 0]
click at [276, 31] on icon "button" at bounding box center [280, 34] width 14 height 14
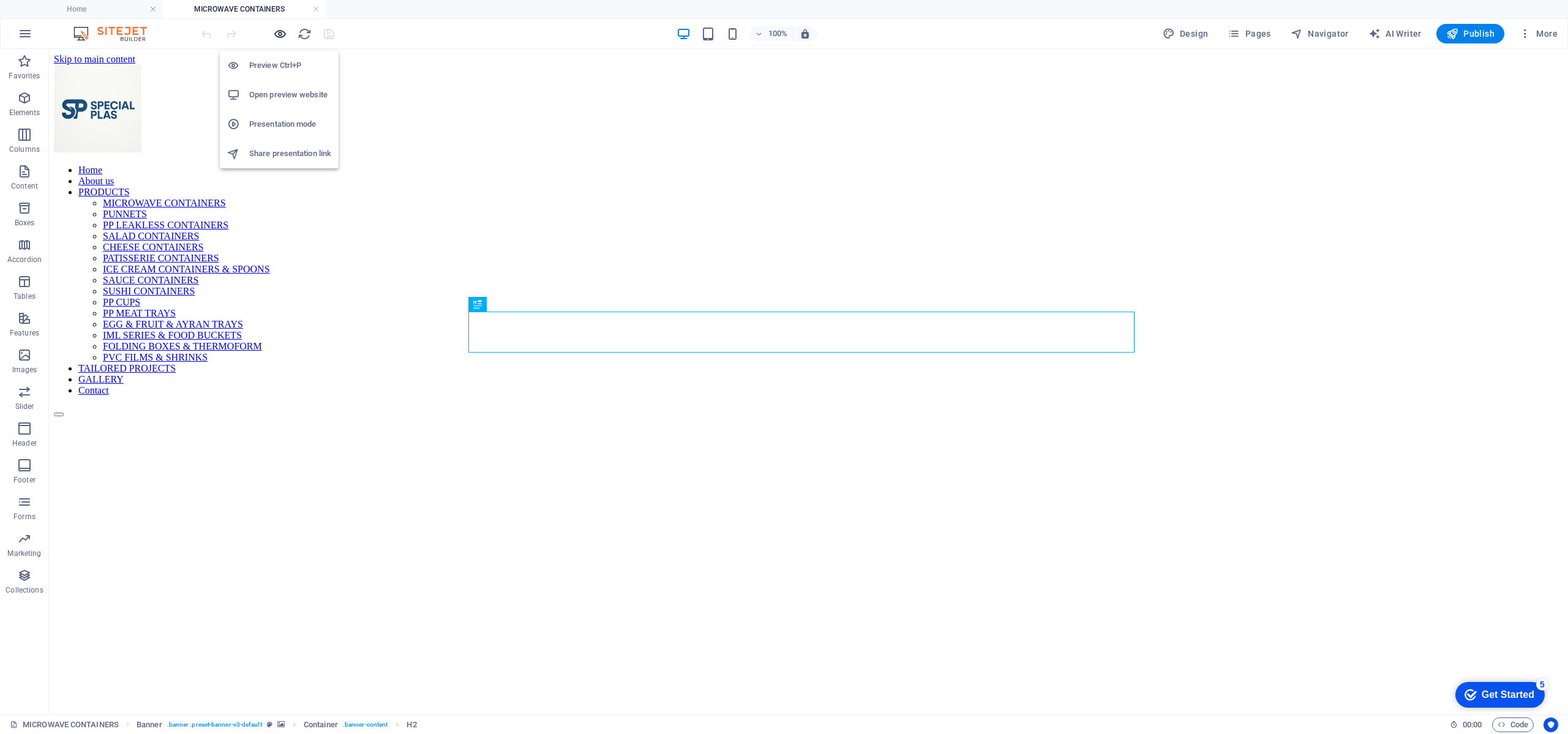
click at [282, 32] on icon "button" at bounding box center [280, 34] width 14 height 14
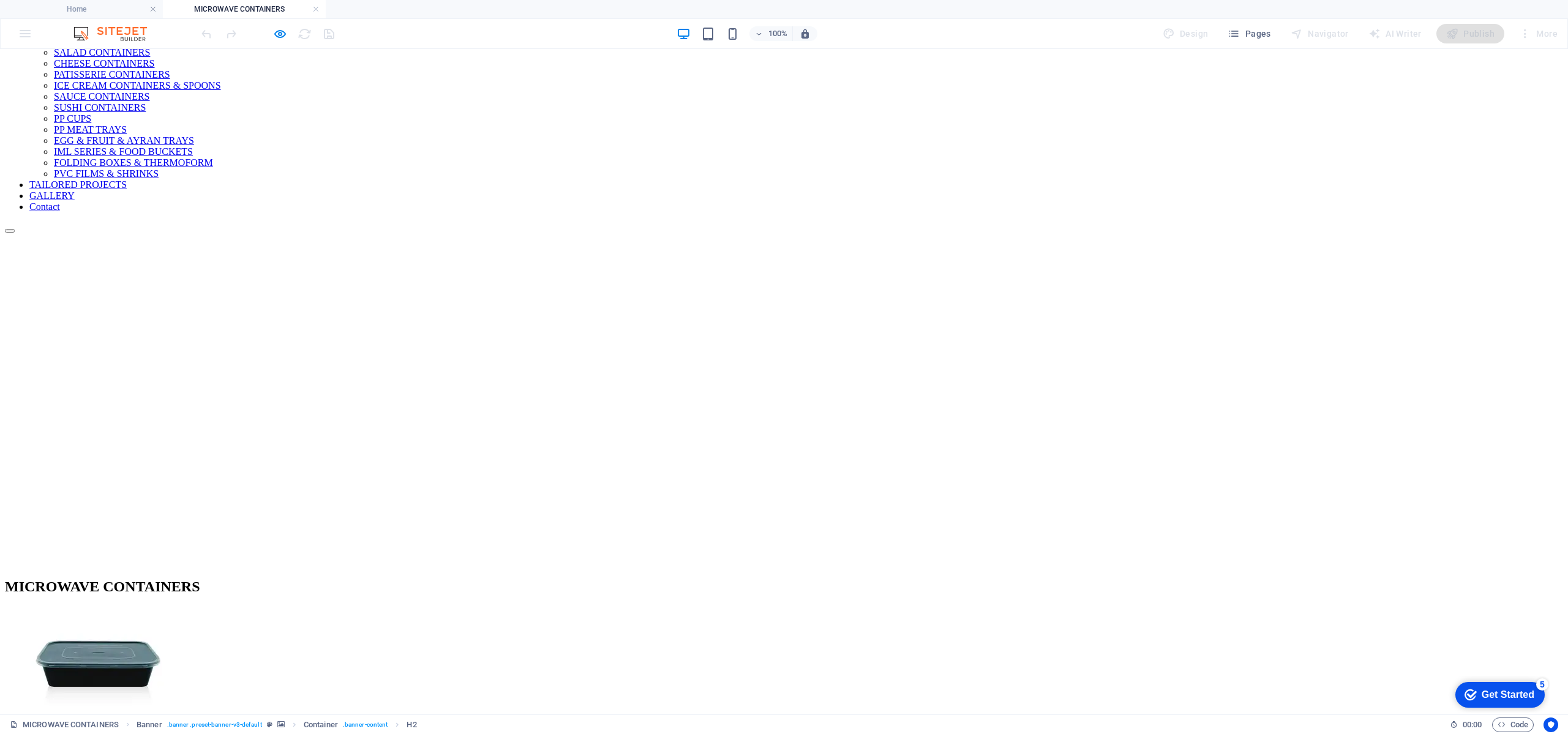
click at [191, 608] on img at bounding box center [98, 670] width 186 height 124
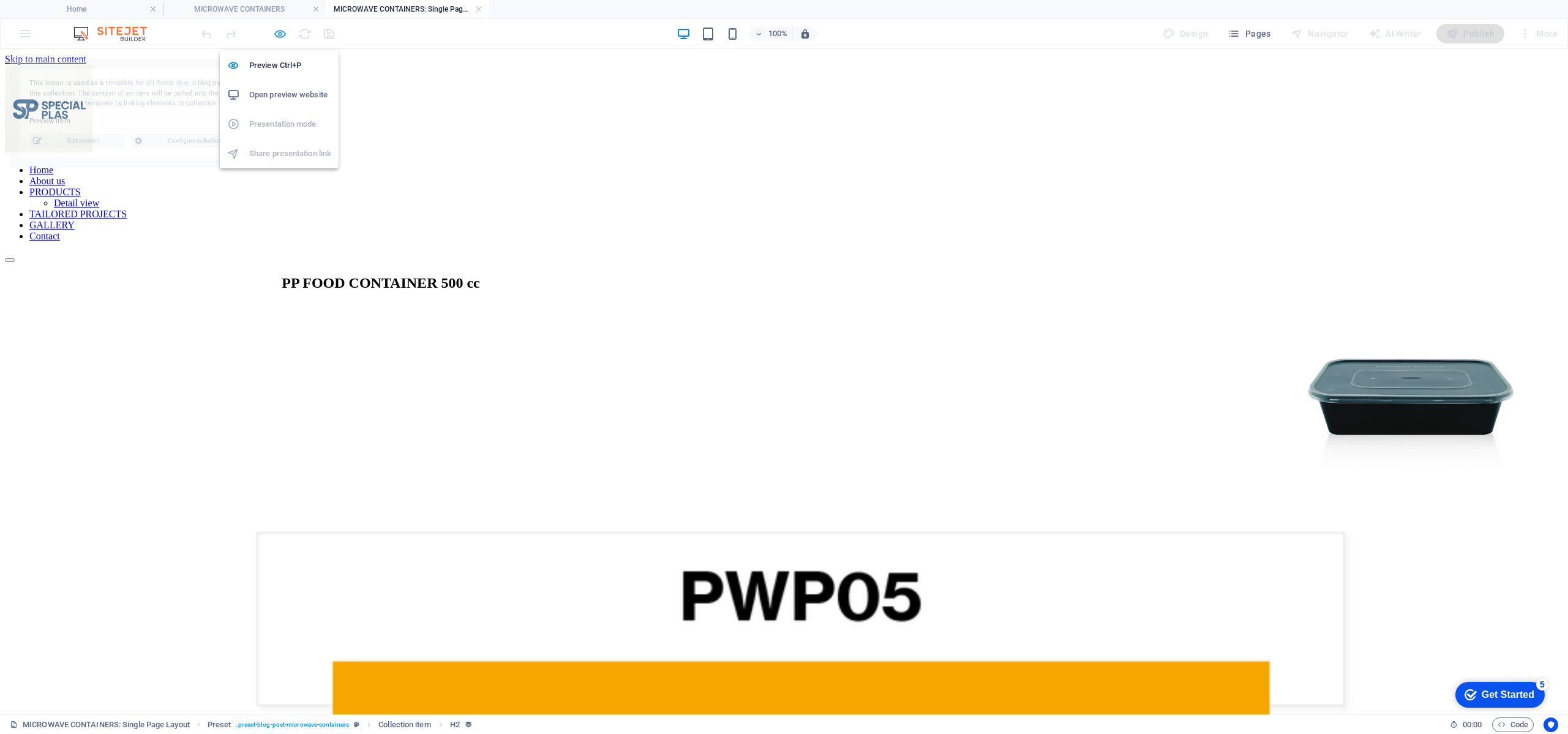
click at [280, 39] on icon "button" at bounding box center [280, 34] width 14 height 14
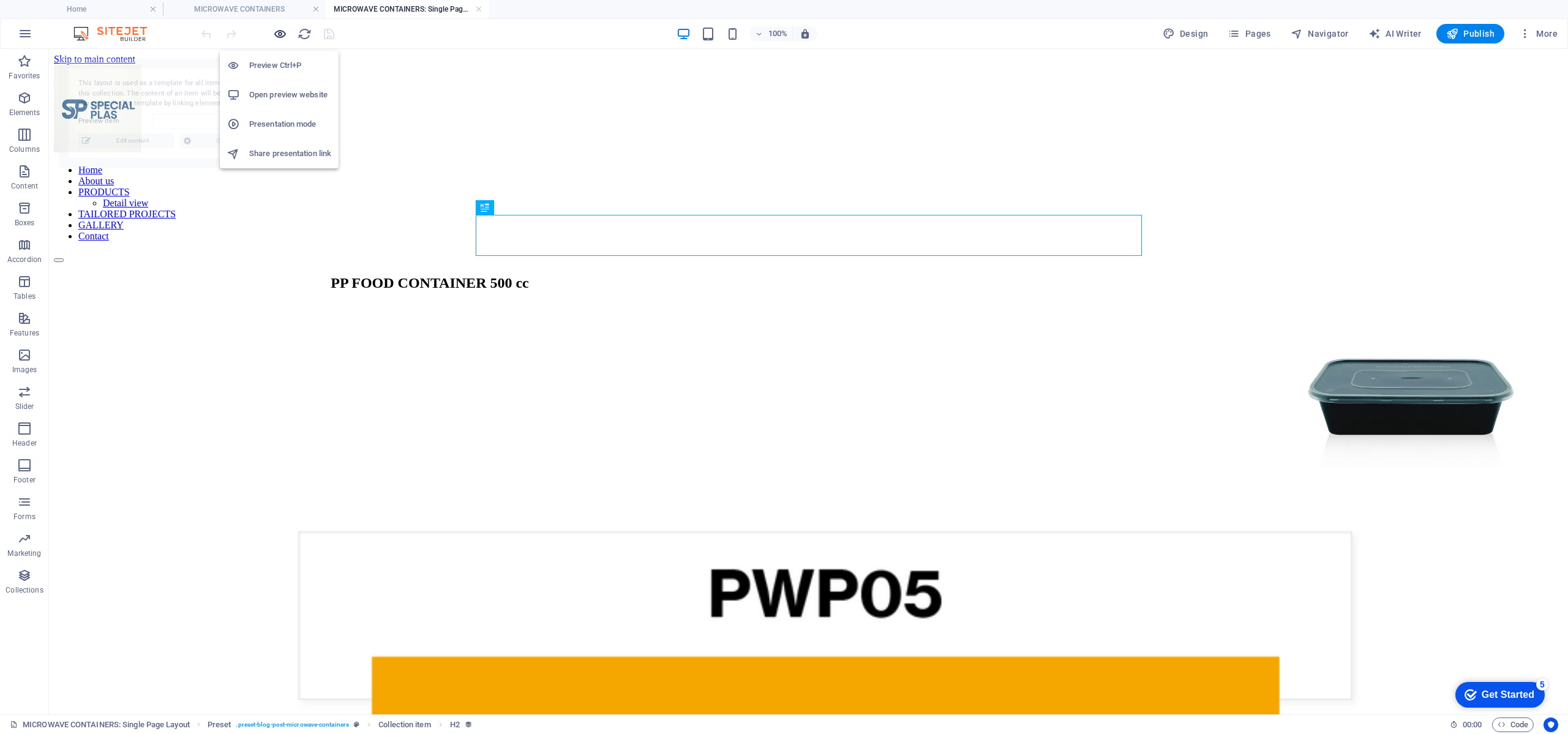
select select "68972183f6b98b8b26073bc4"
click at [280, 39] on icon "button" at bounding box center [280, 34] width 14 height 14
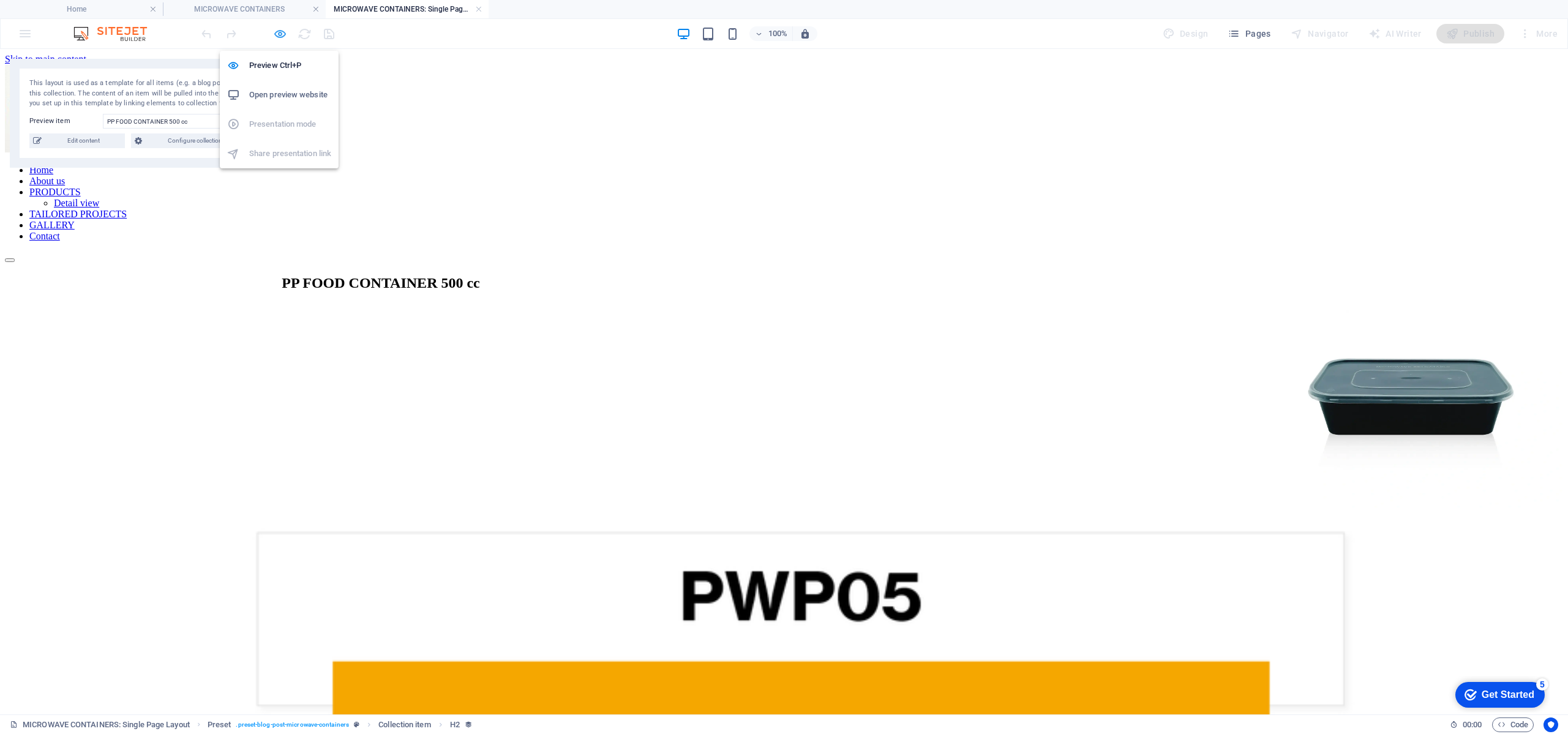
click at [284, 33] on icon "button" at bounding box center [280, 34] width 14 height 14
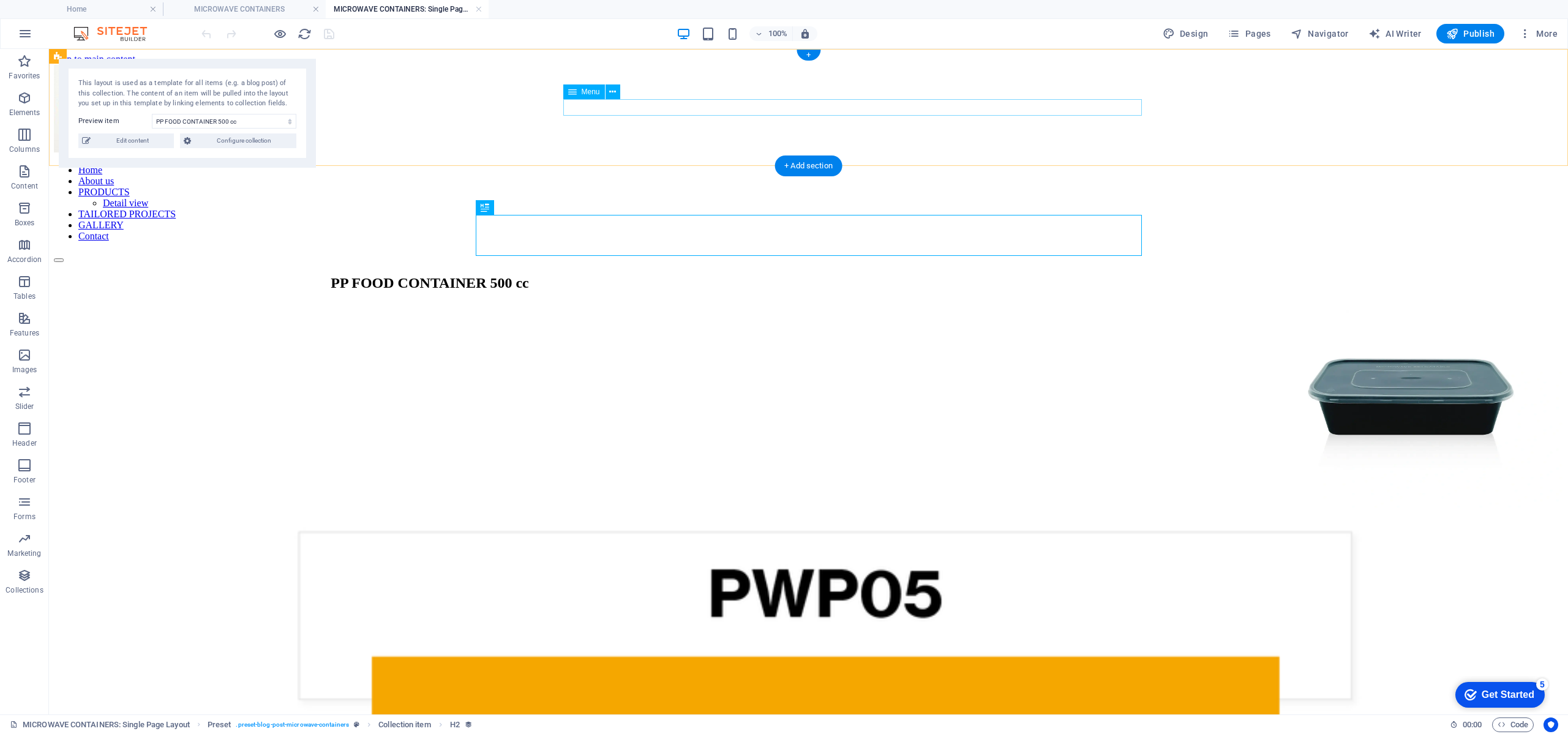
click at [664, 164] on nav "Home About us PRODUCTS Detail view TAILORED PROJECTS GALLERY Contact" at bounding box center [809, 203] width 1509 height 77
select select
select select "18"
select select
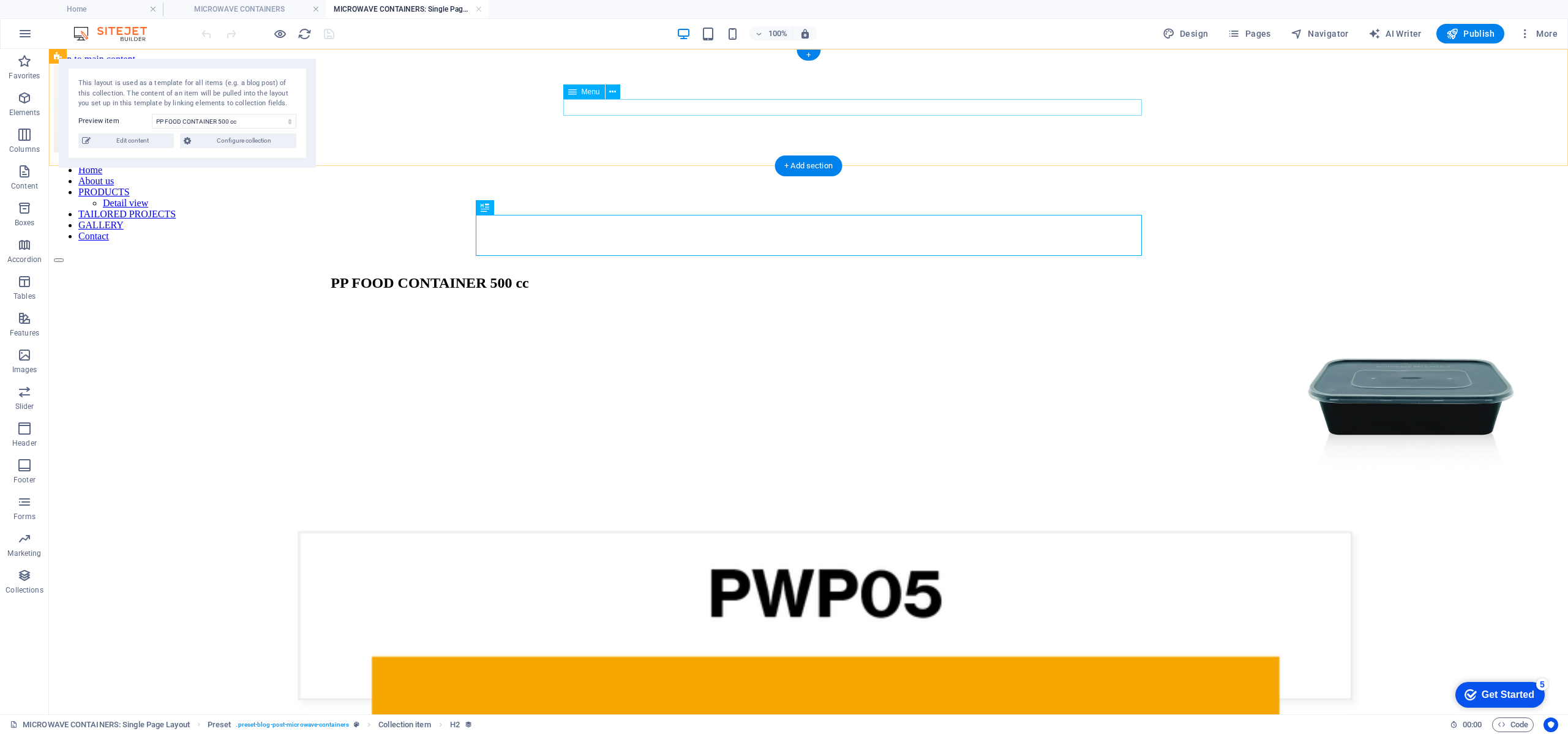
select select "1"
select select
select select "19"
select select
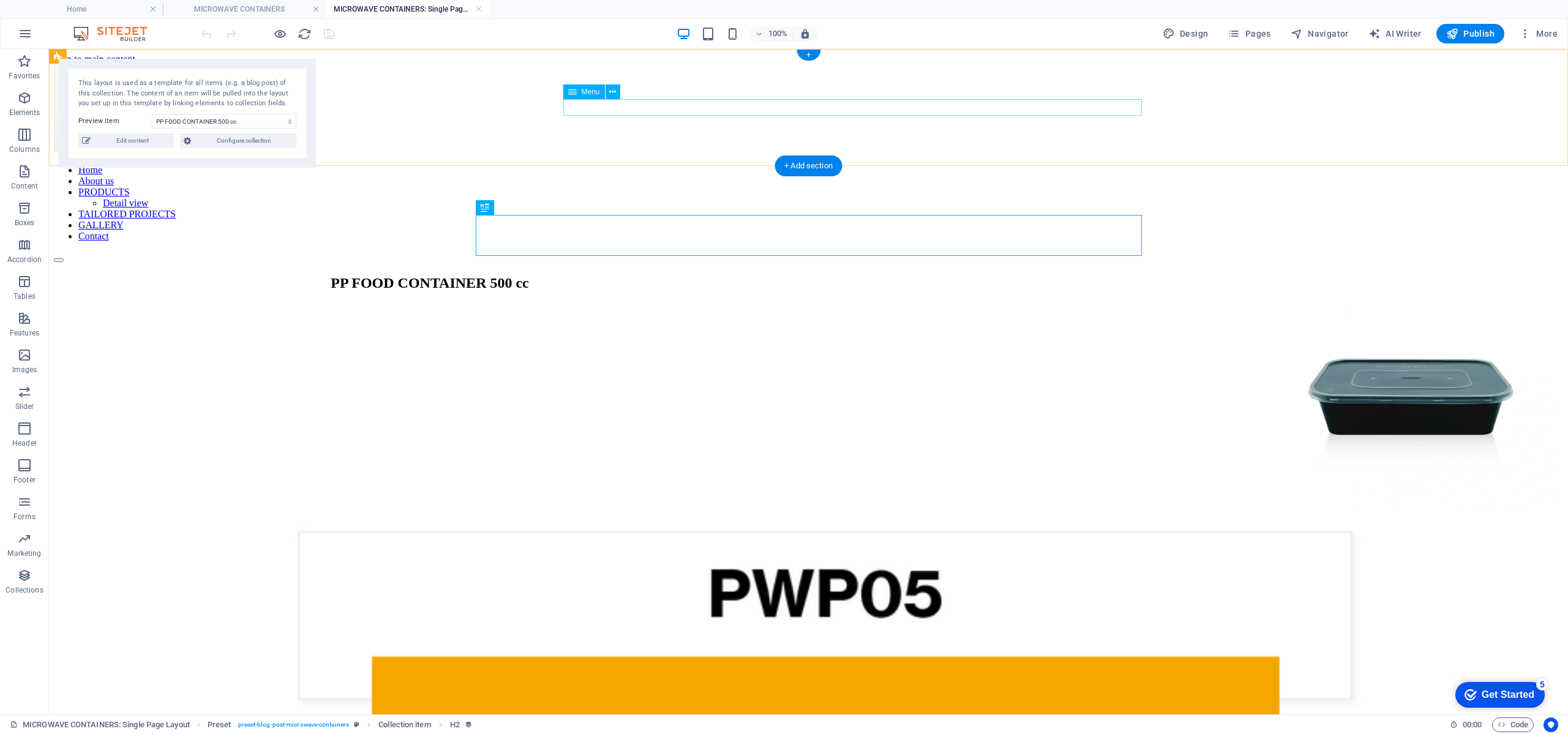
select select "17"
select select
select select "20"
select select
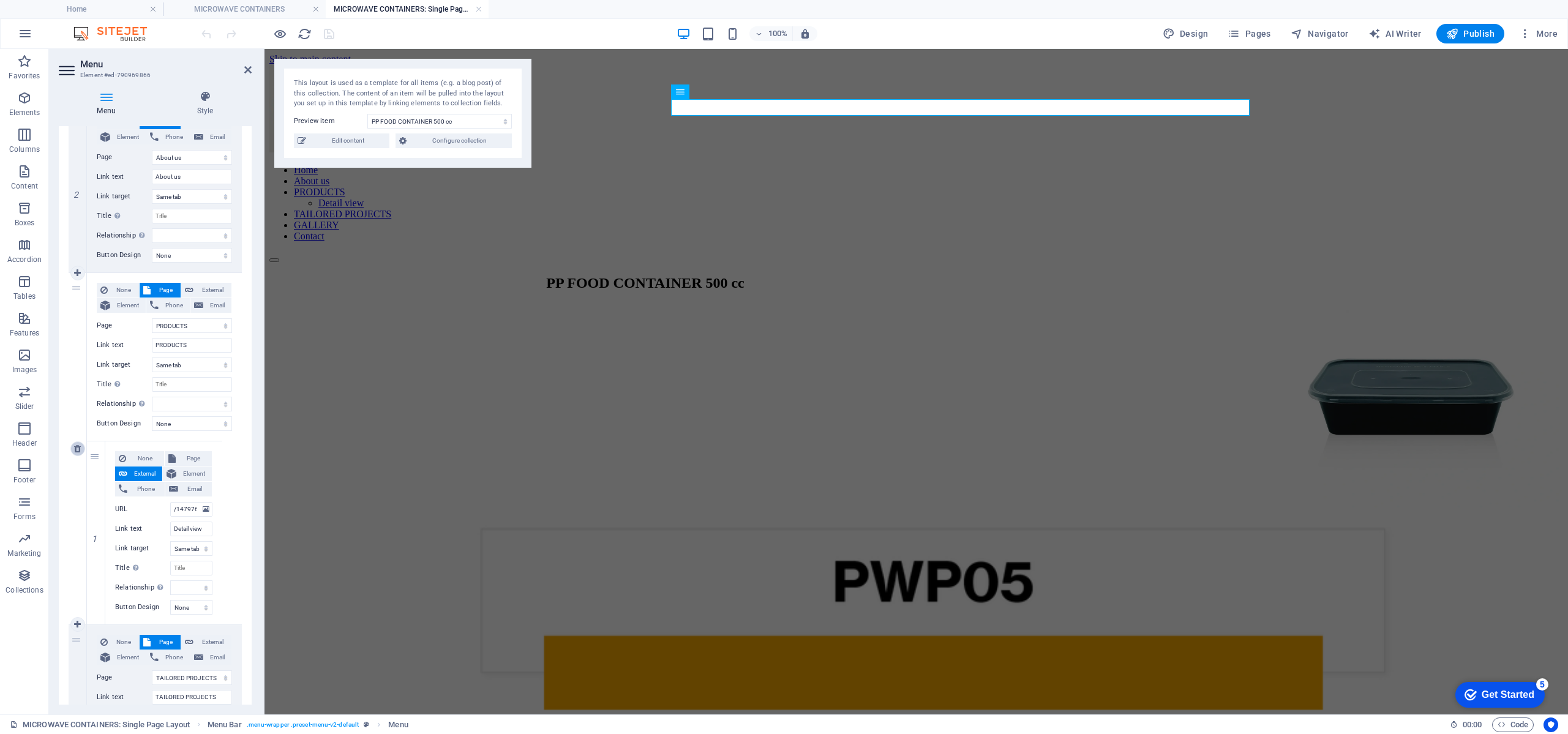
click at [79, 450] on icon at bounding box center [77, 449] width 6 height 9
select select
select select "19"
type input "TAILORED PROJECTS"
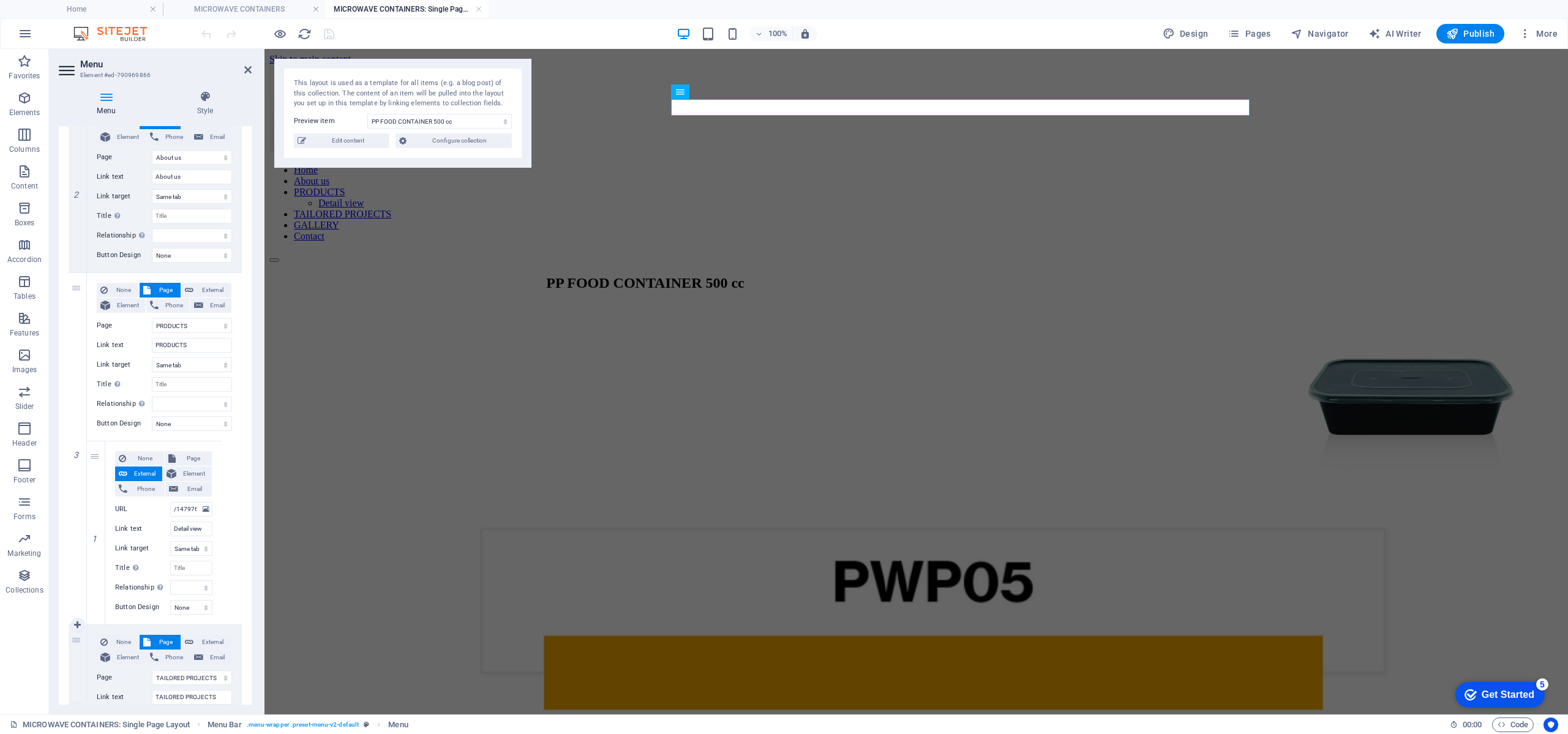
select select
select select "17"
type input "GALLERY"
select select
select select "20"
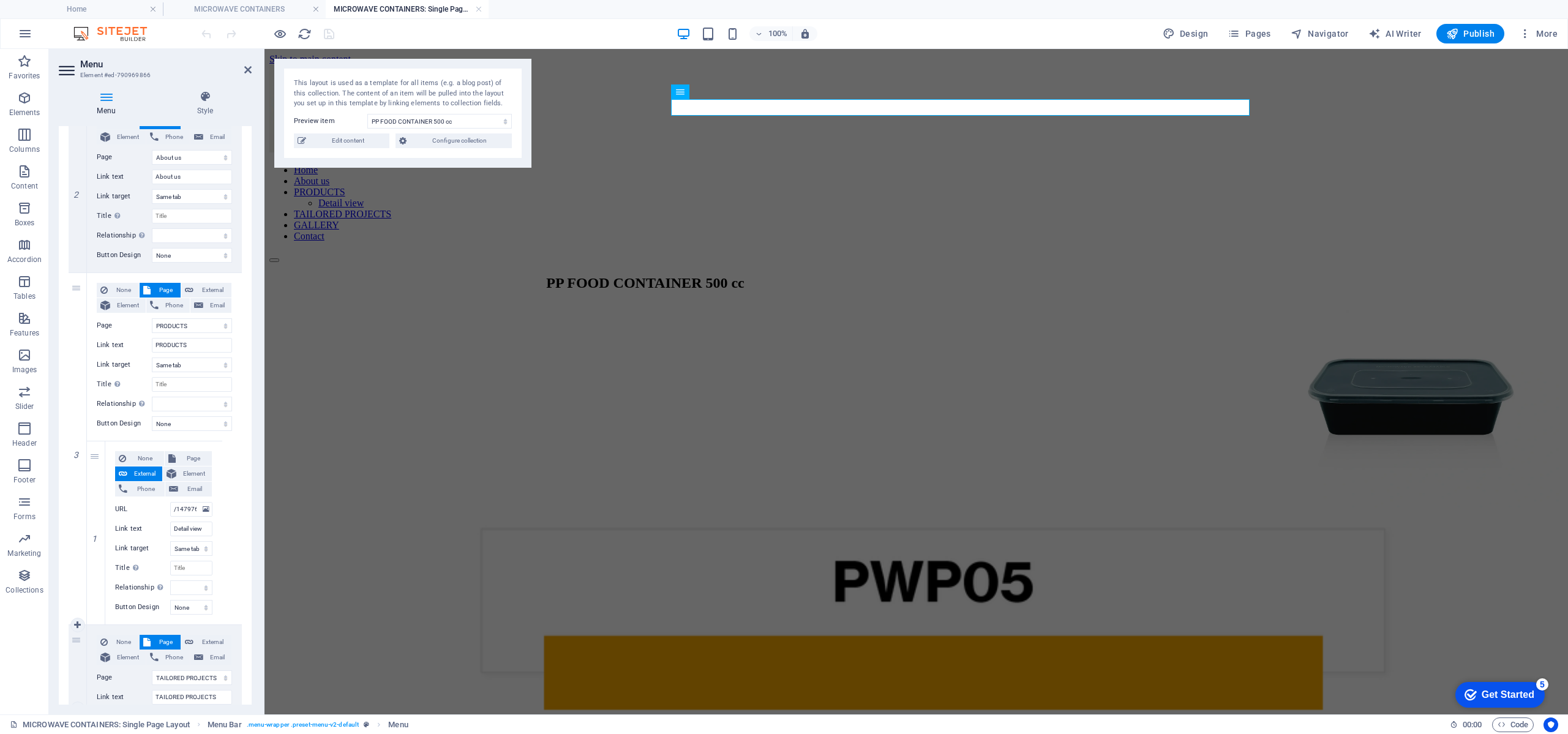
type input "Contact"
select select
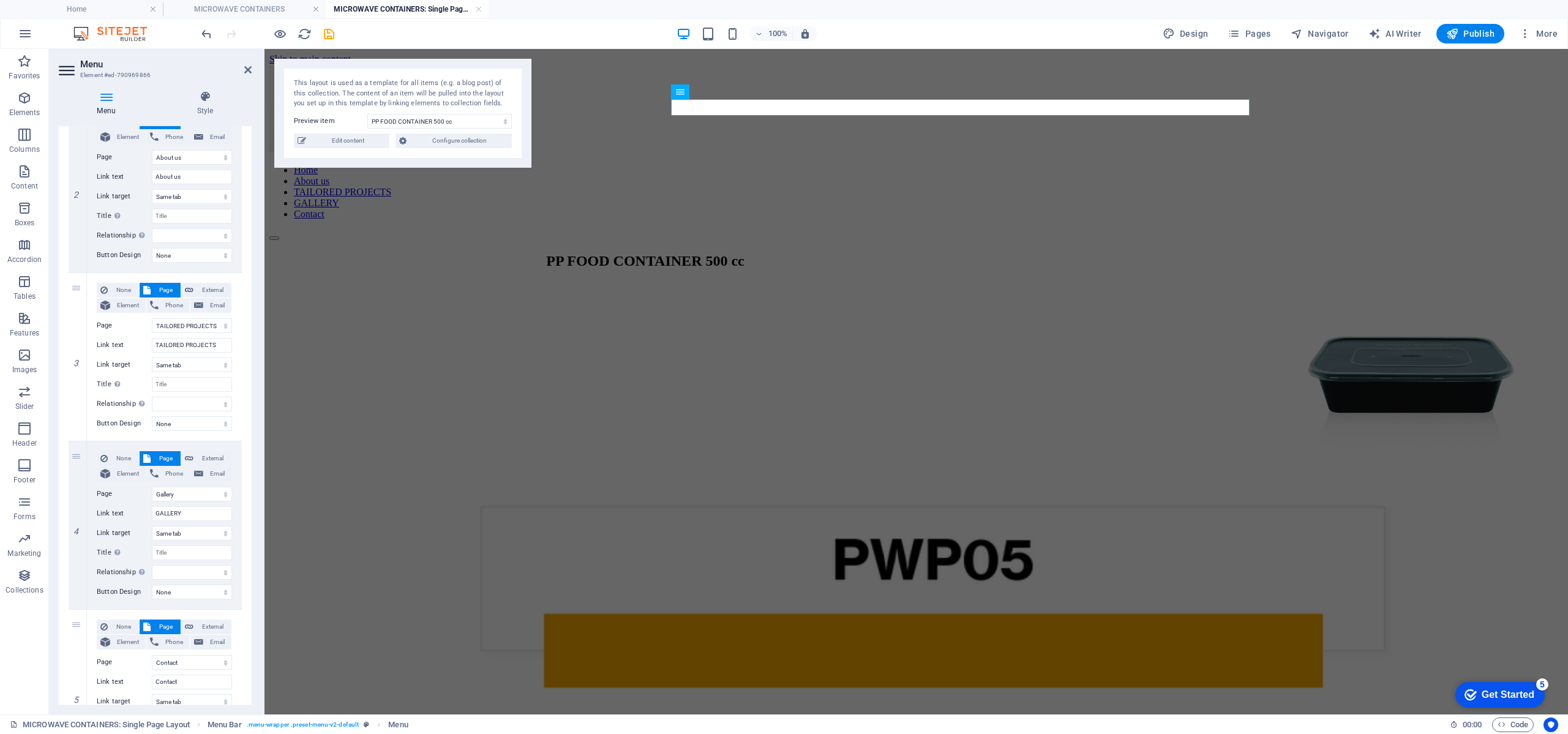
drag, startPoint x: 343, startPoint y: 500, endPoint x: 384, endPoint y: 493, distance: 41.6
click at [599, 488] on figure at bounding box center [916, 385] width 1294 height 207
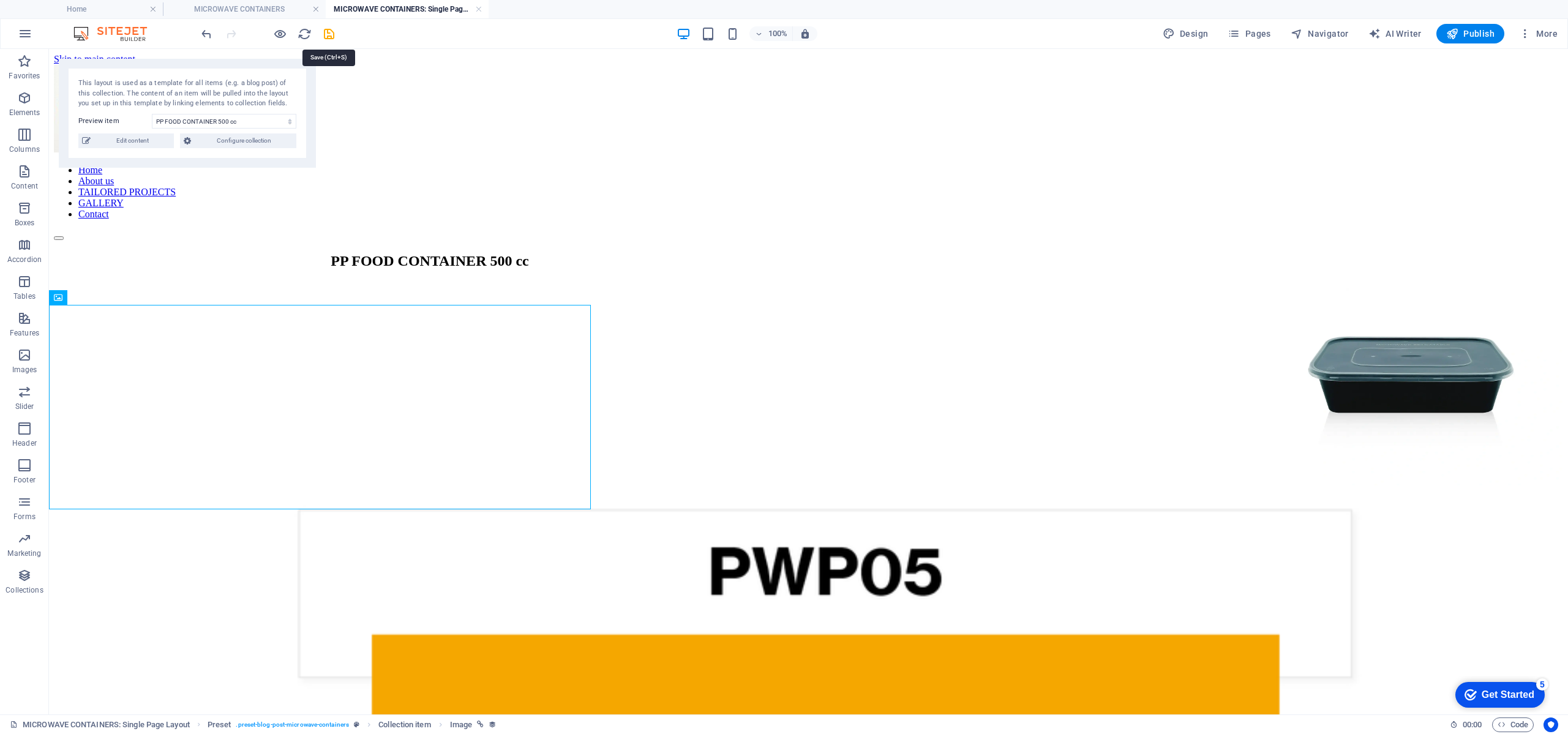
click at [330, 34] on icon "save" at bounding box center [329, 34] width 14 height 14
click at [280, 32] on icon "button" at bounding box center [280, 34] width 14 height 14
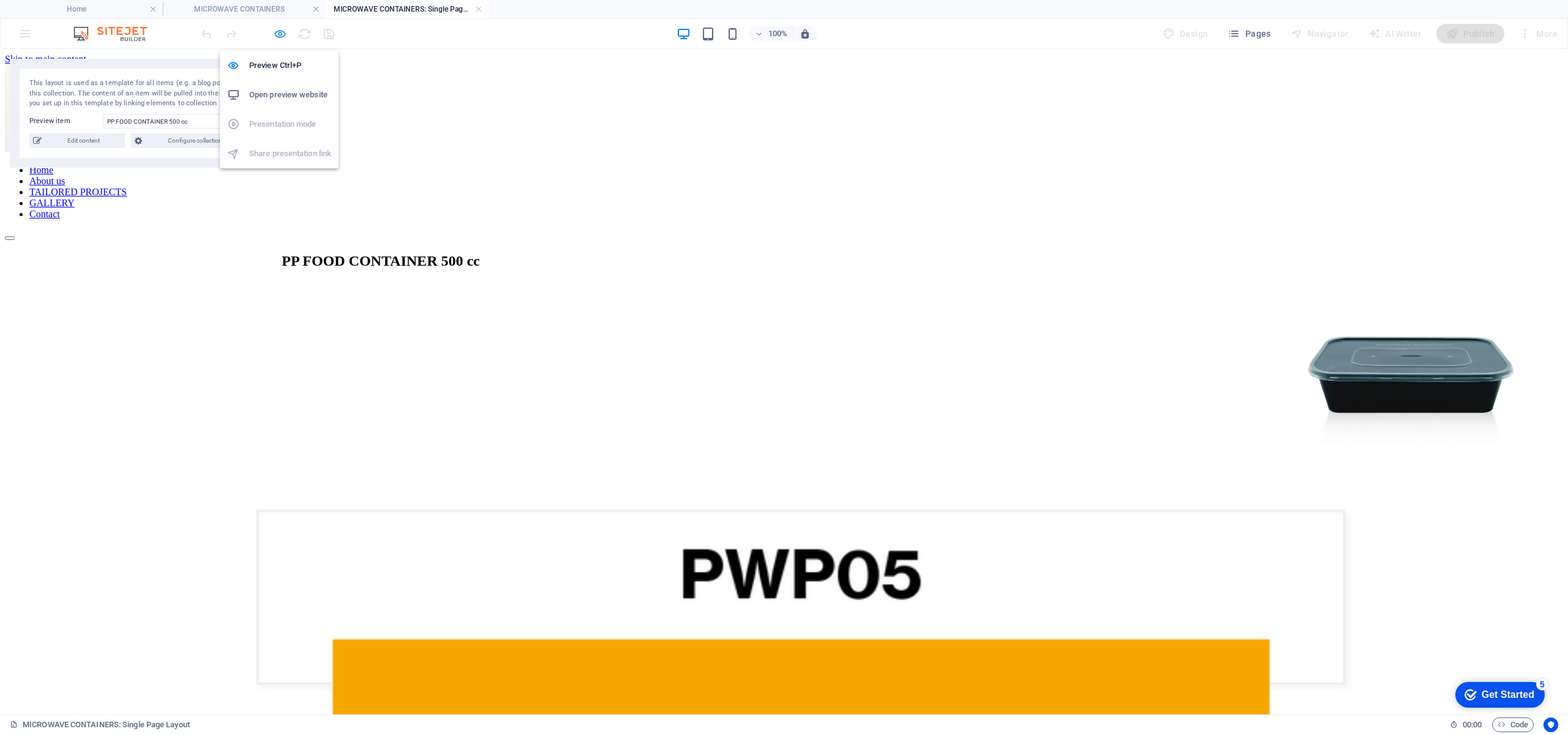
click at [281, 36] on icon "button" at bounding box center [280, 34] width 14 height 14
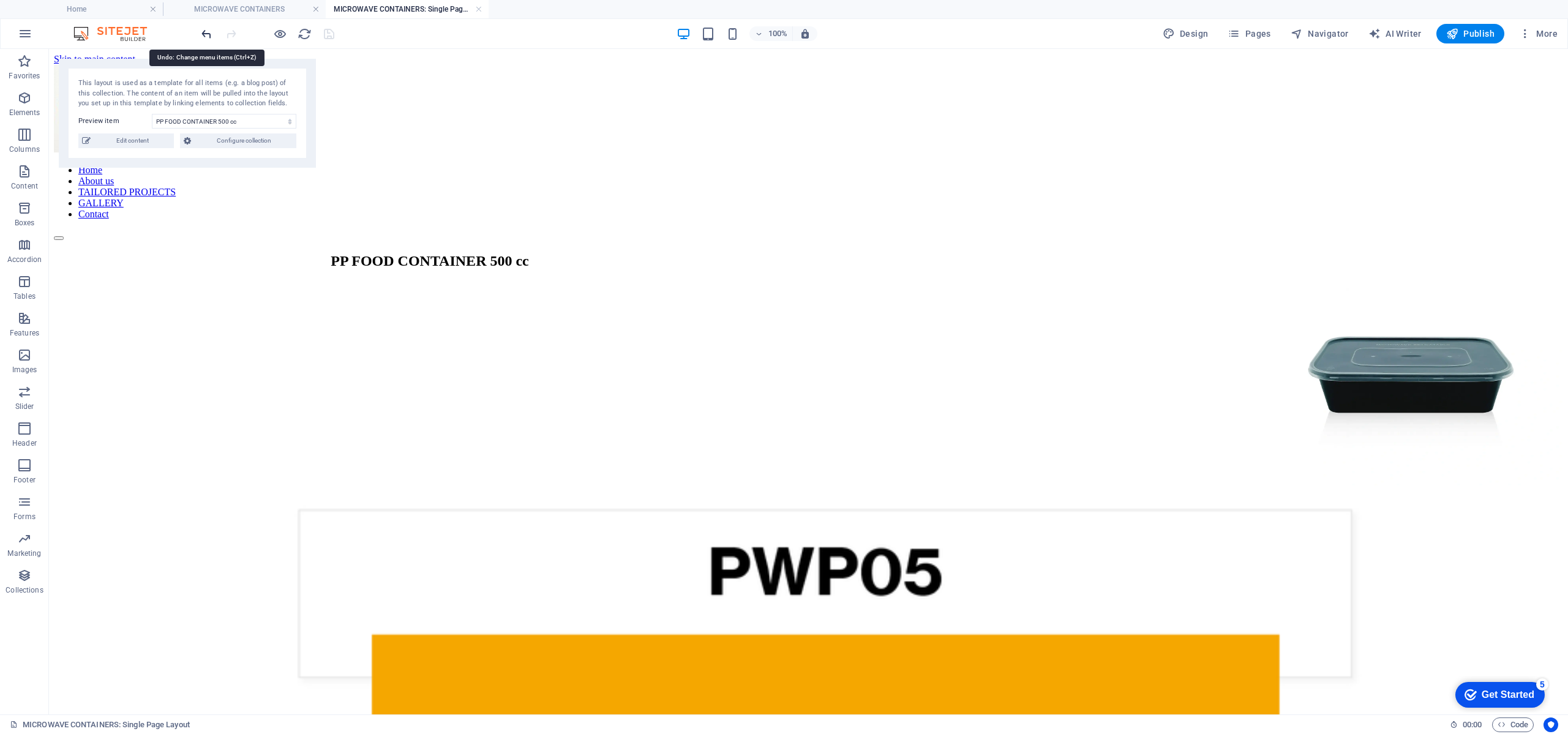
click at [207, 31] on icon "undo" at bounding box center [207, 34] width 14 height 14
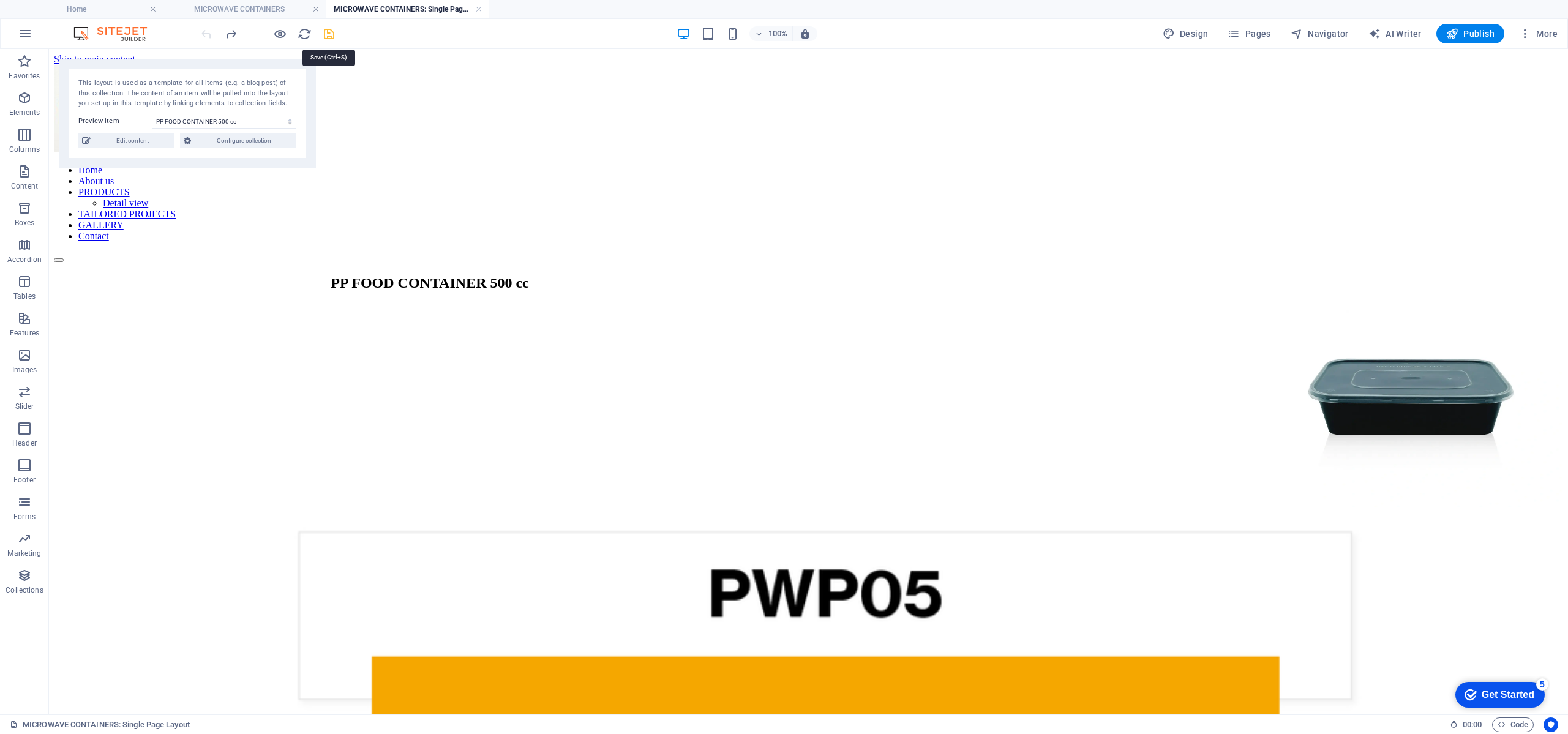
click at [334, 33] on icon "save" at bounding box center [329, 34] width 14 height 14
click at [282, 37] on icon "button" at bounding box center [280, 34] width 14 height 14
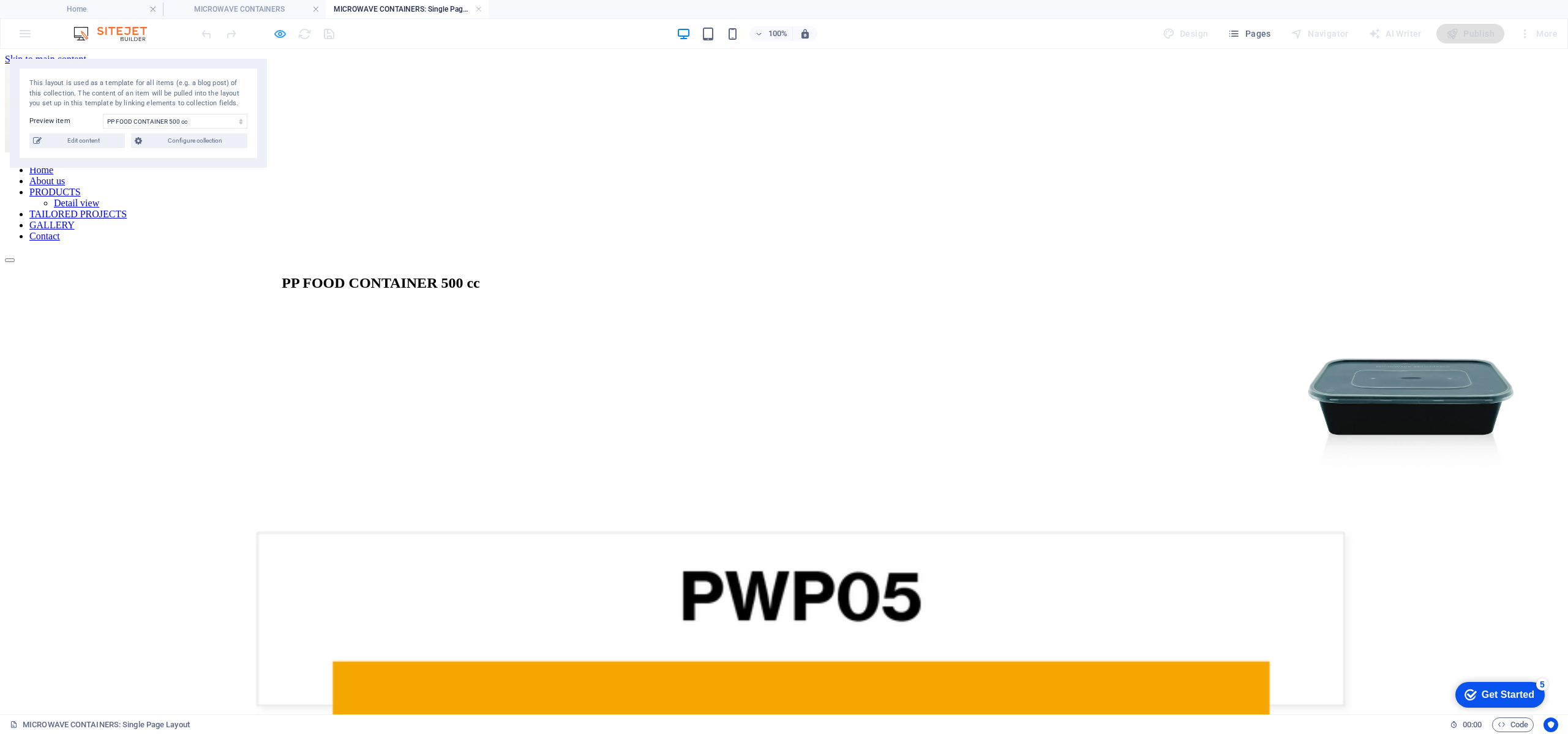
click at [281, 36] on icon "button" at bounding box center [280, 34] width 14 height 14
